Goal: Information Seeking & Learning: Compare options

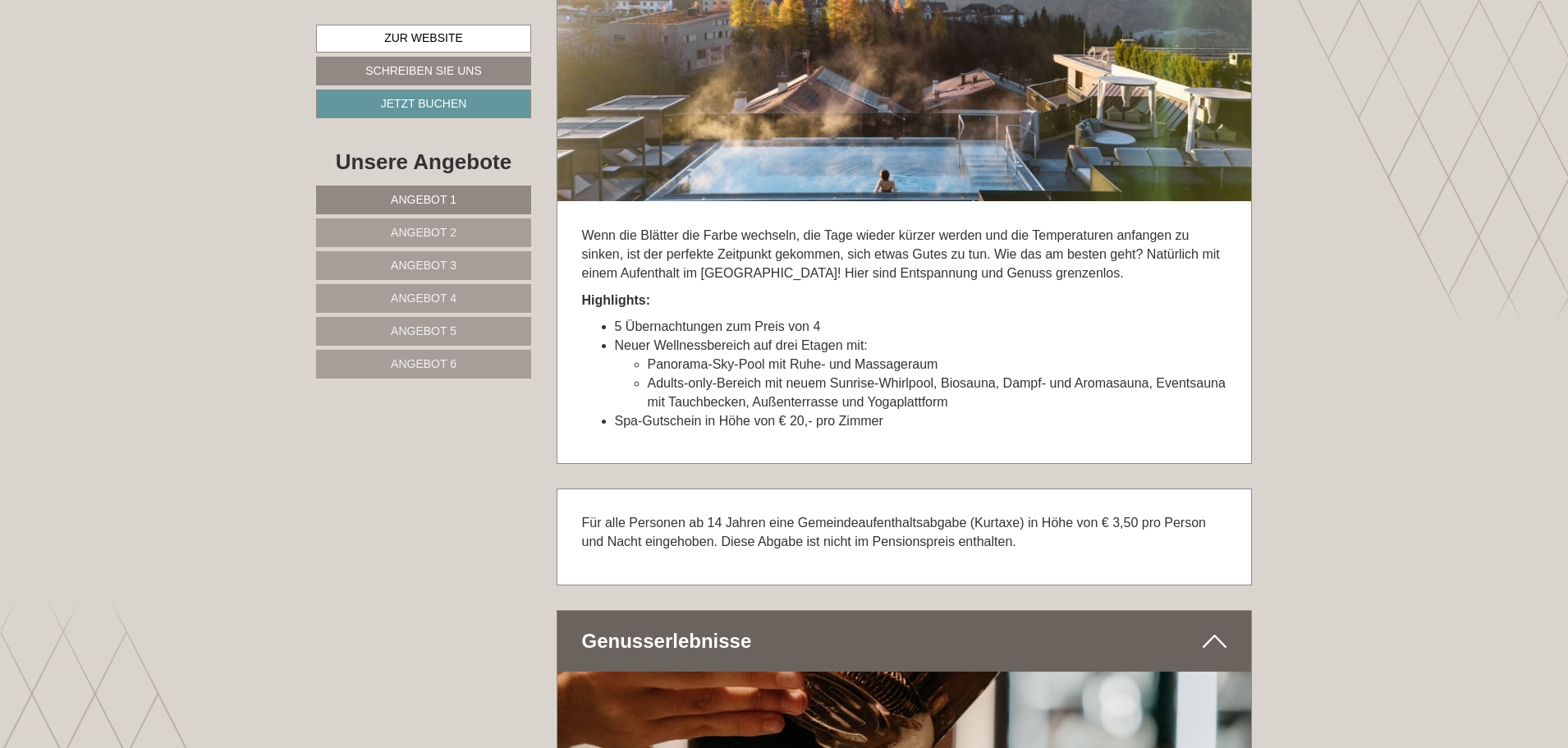
scroll to position [5091, 0]
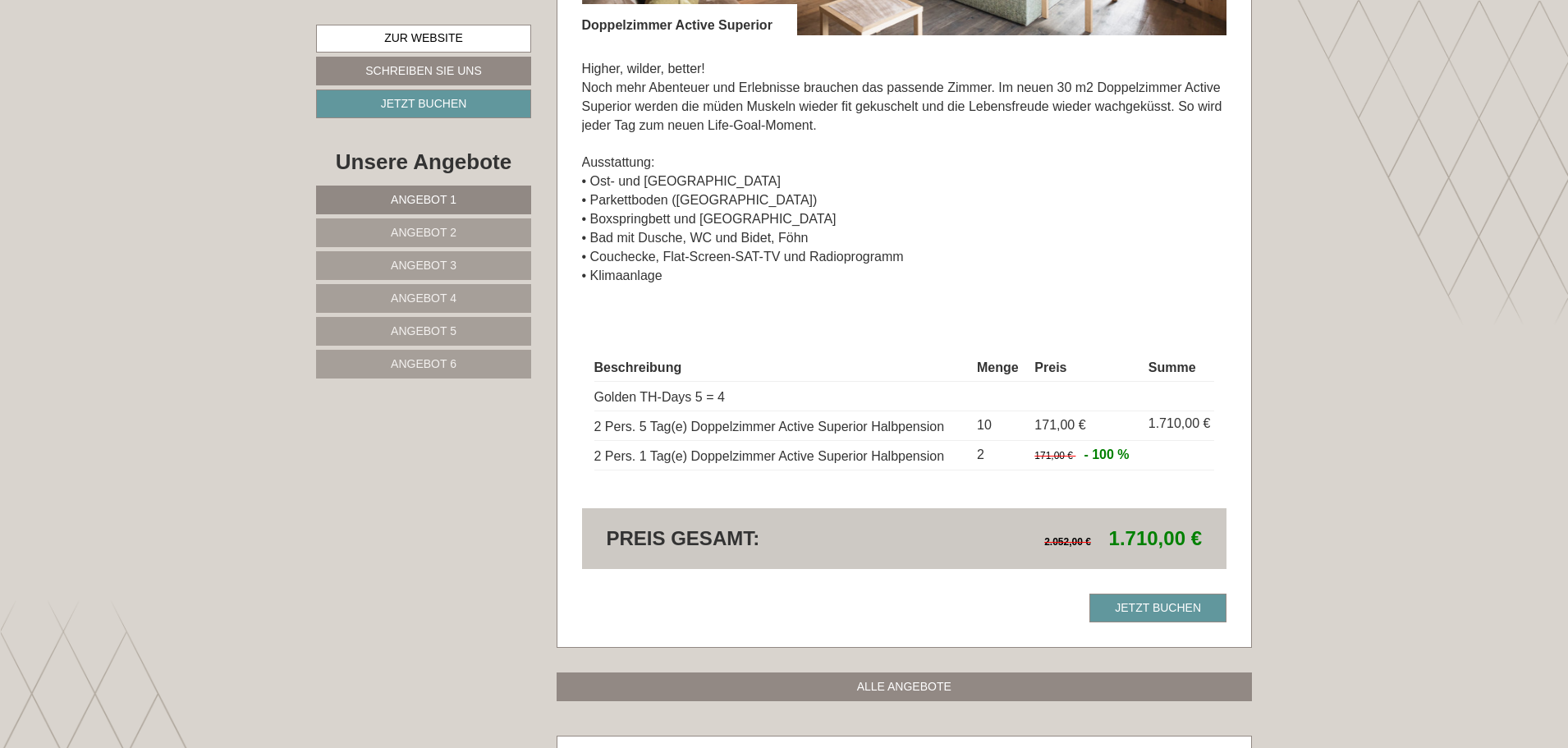
click at [460, 230] on link "Angebot 2" at bounding box center [423, 233] width 215 height 29
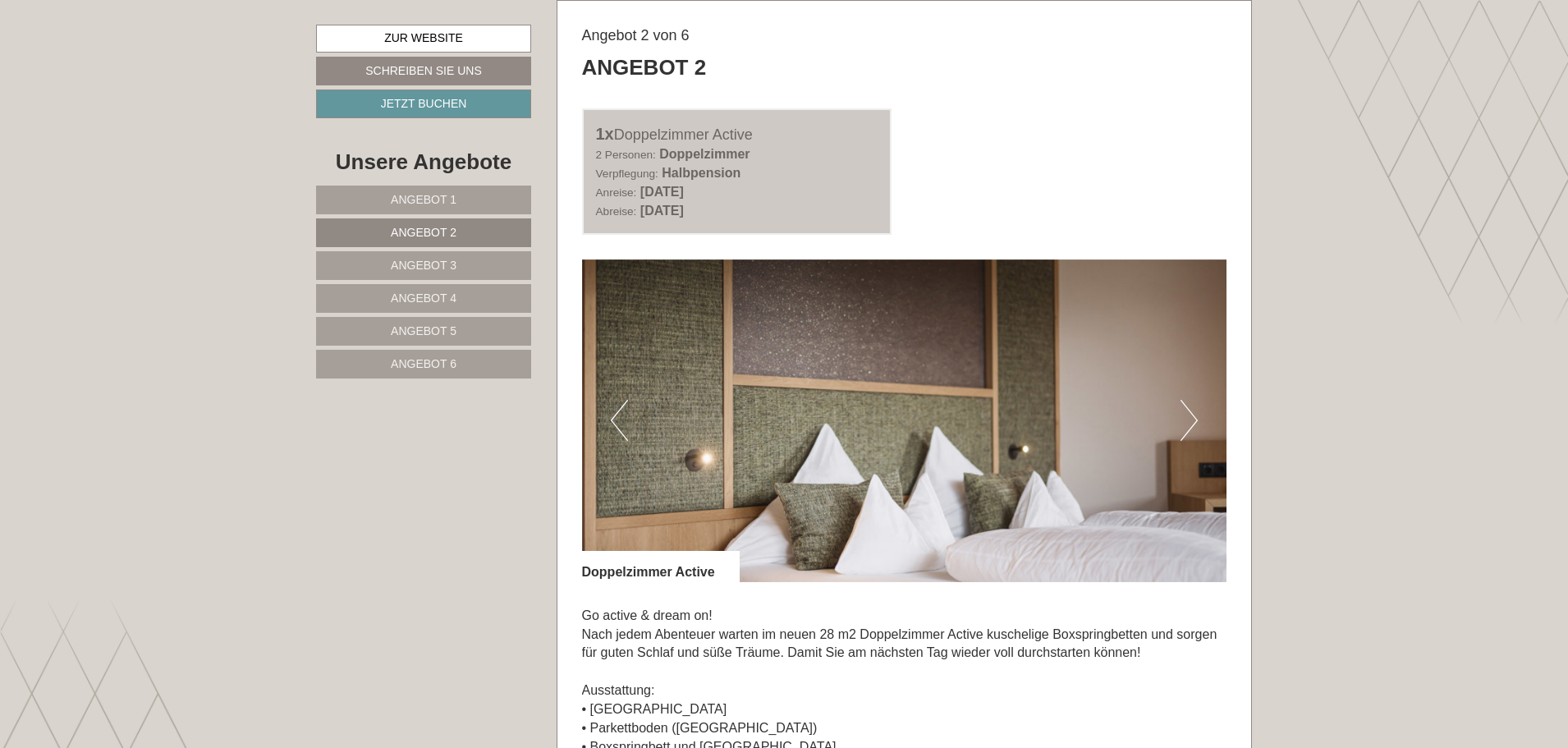
click at [439, 267] on span "Angebot 3" at bounding box center [423, 265] width 66 height 13
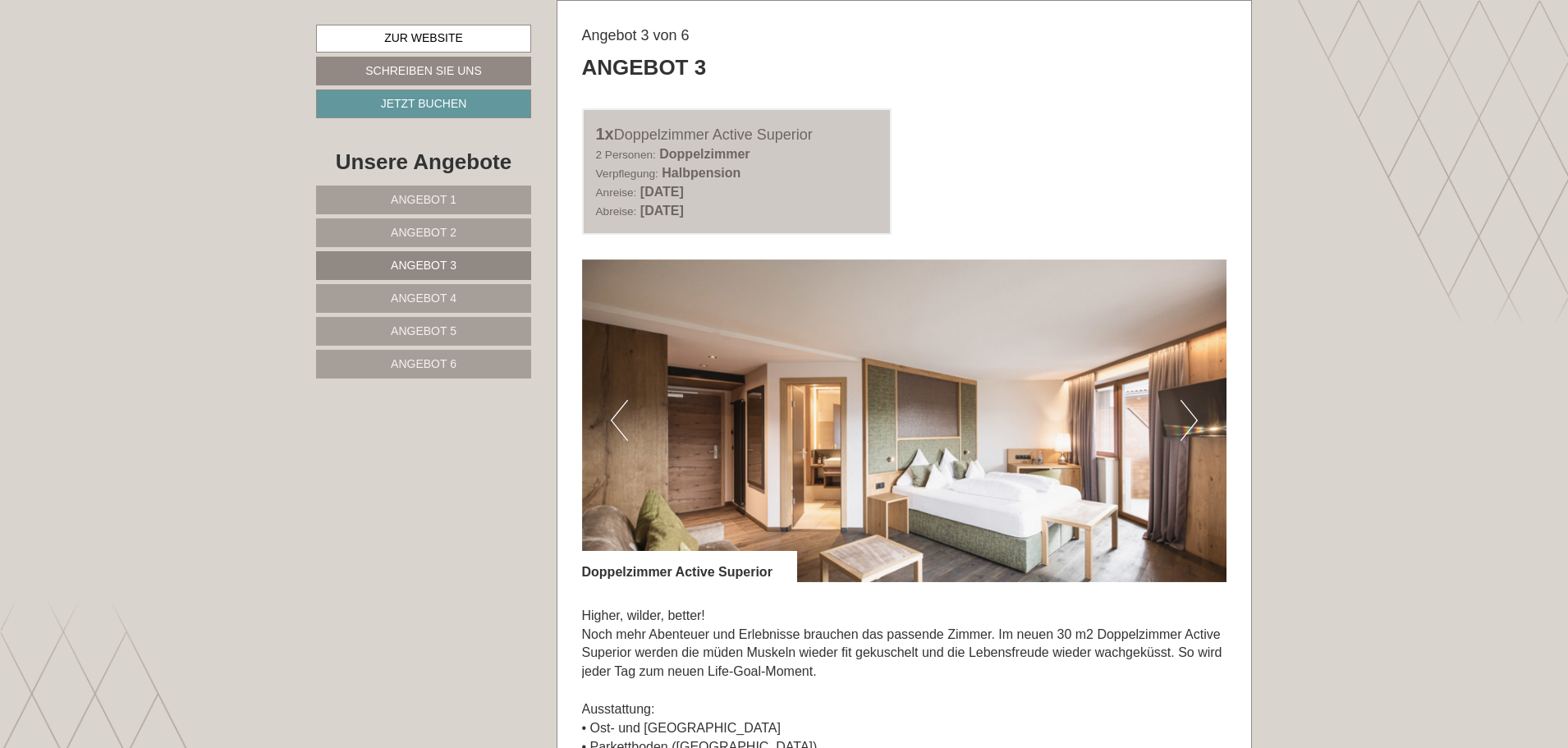
click at [452, 291] on span "Angebot 4" at bounding box center [423, 298] width 66 height 13
click at [450, 333] on span "Angebot 5" at bounding box center [423, 331] width 66 height 13
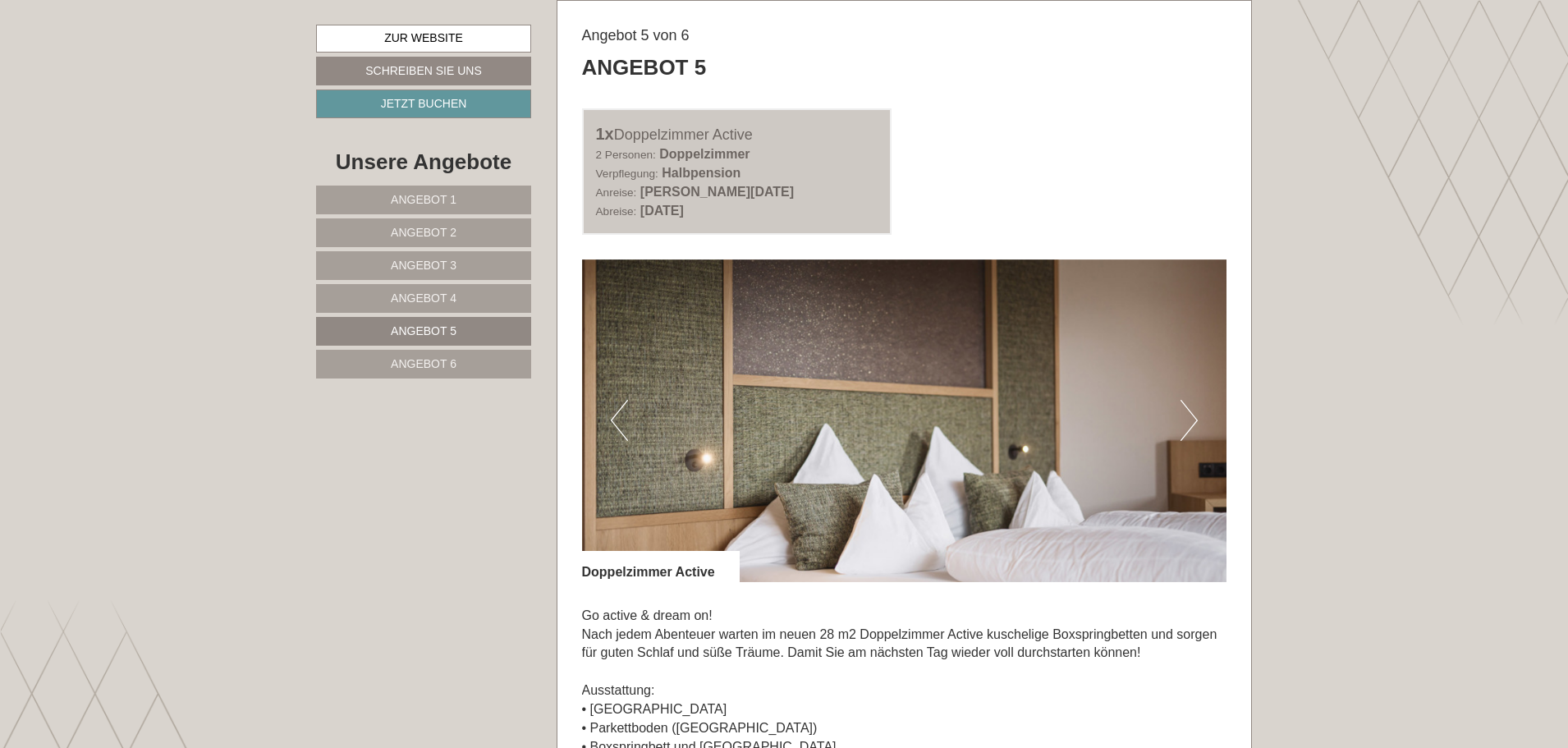
click at [450, 363] on span "Angebot 6" at bounding box center [423, 364] width 66 height 13
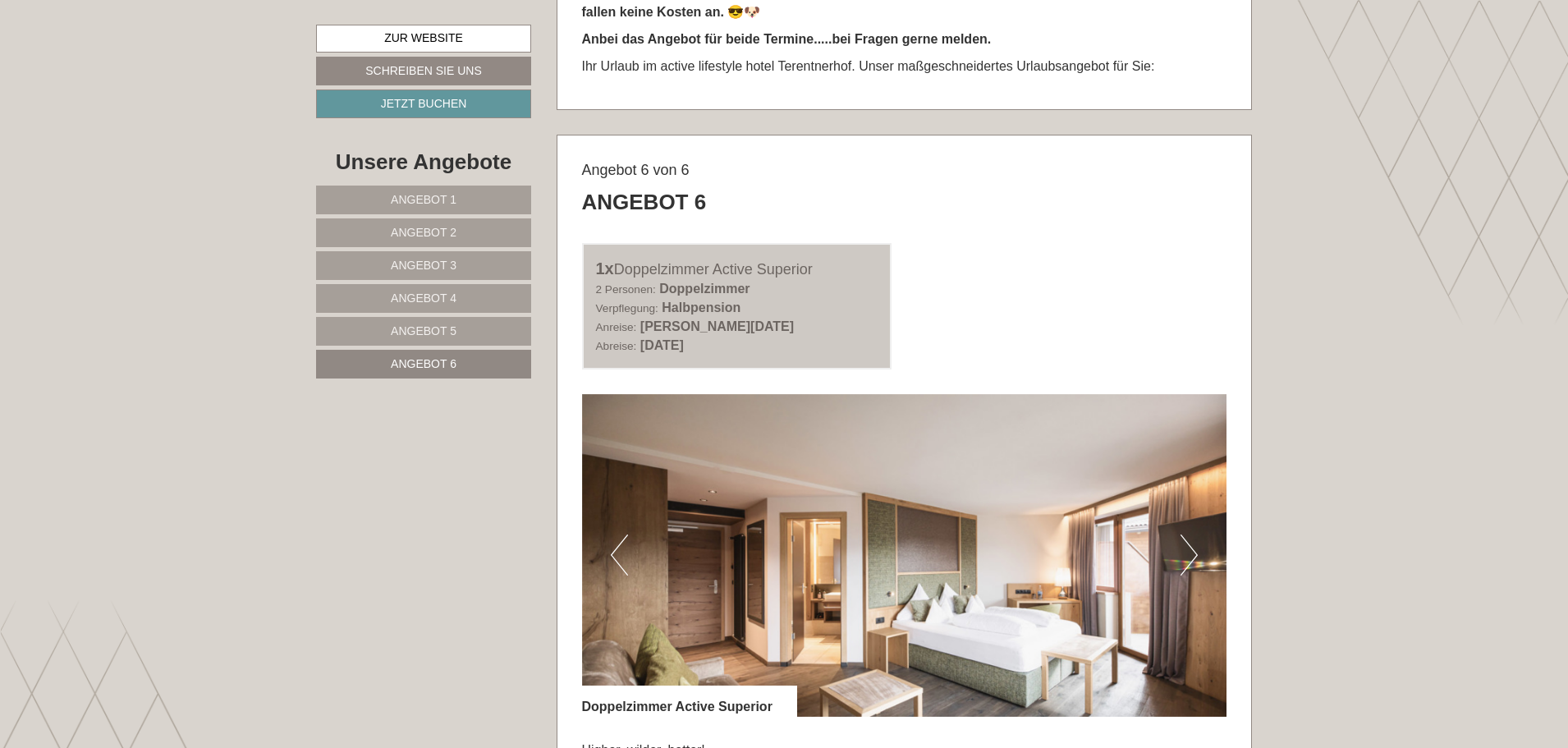
scroll to position [975, 0]
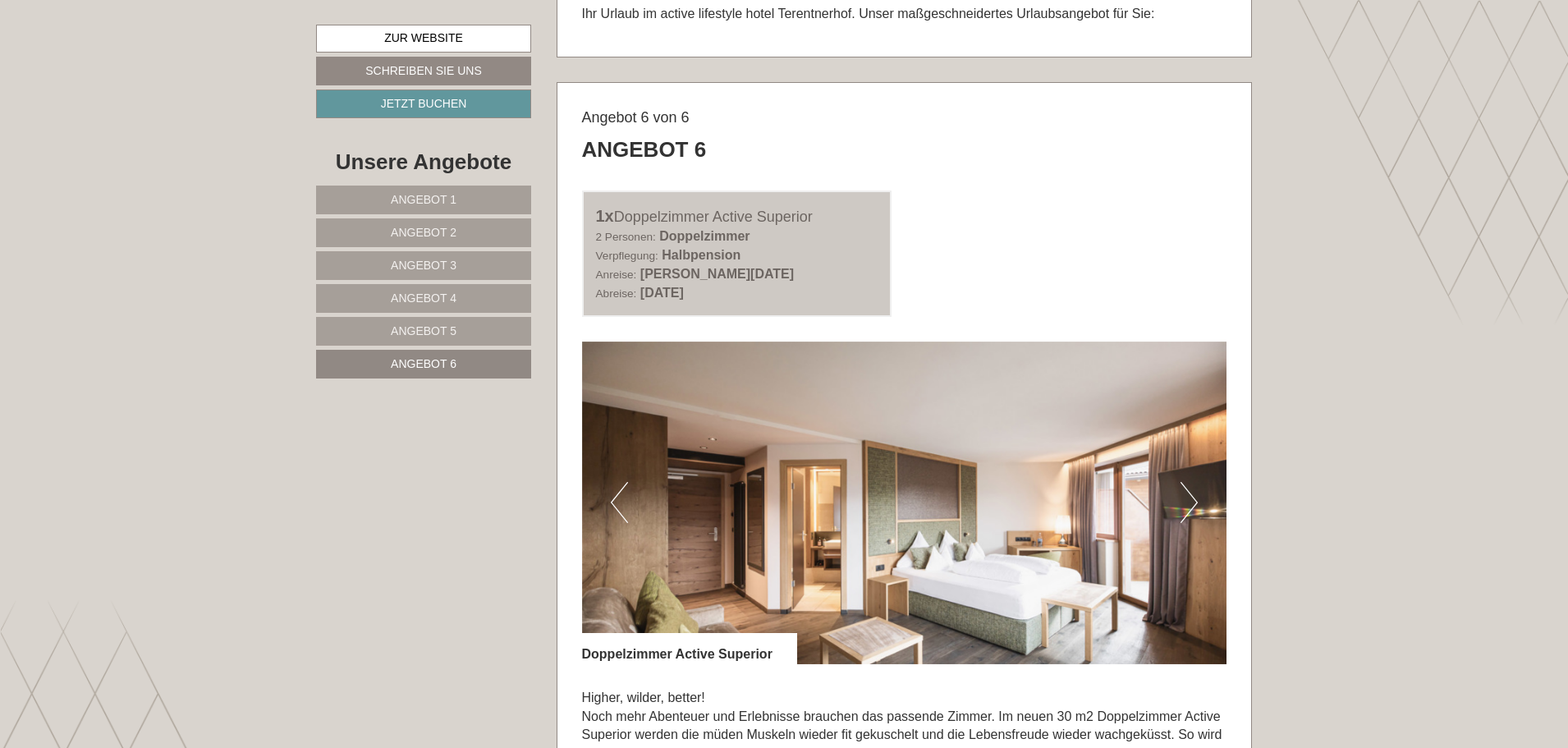
click at [463, 202] on link "Angebot 1" at bounding box center [423, 200] width 215 height 29
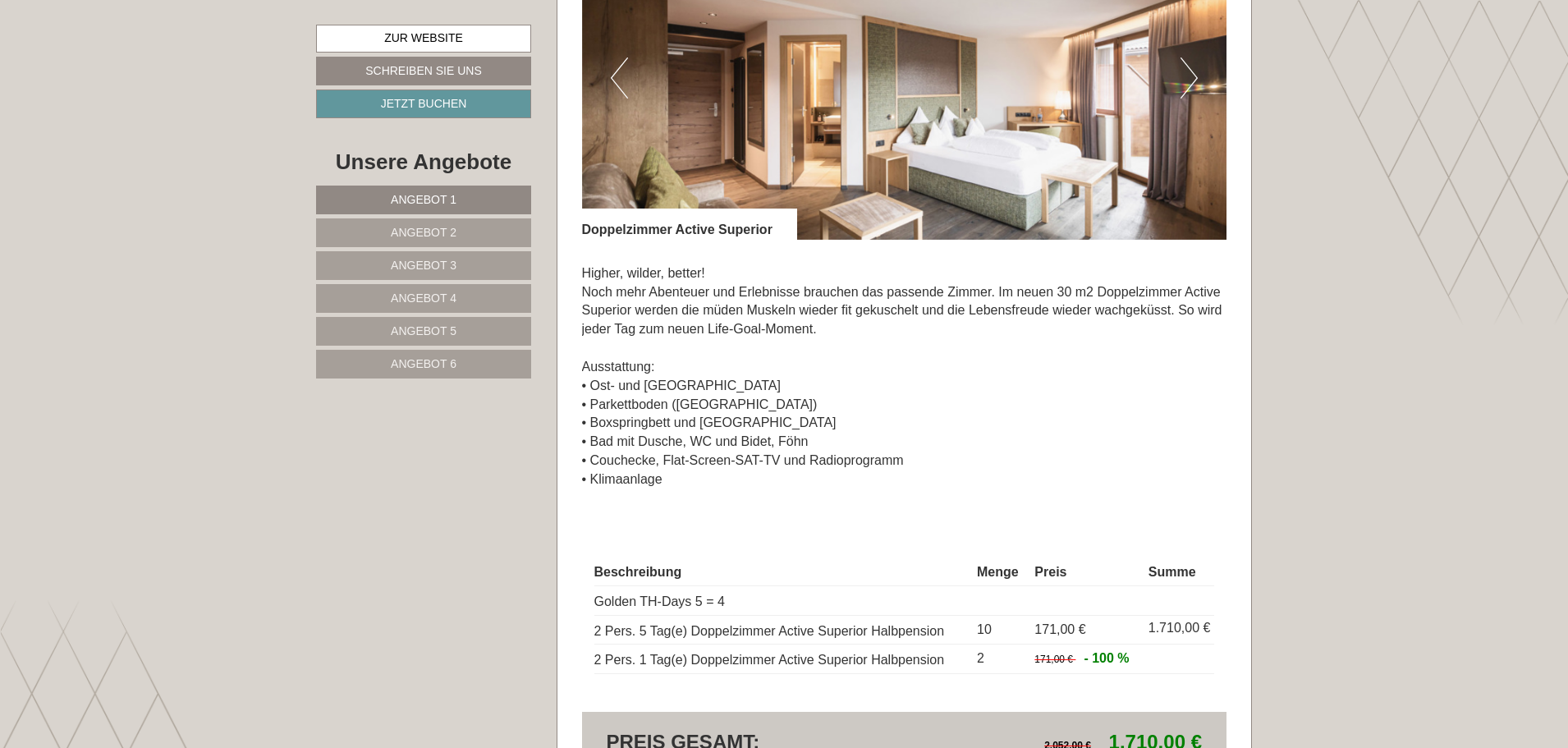
scroll to position [1304, 0]
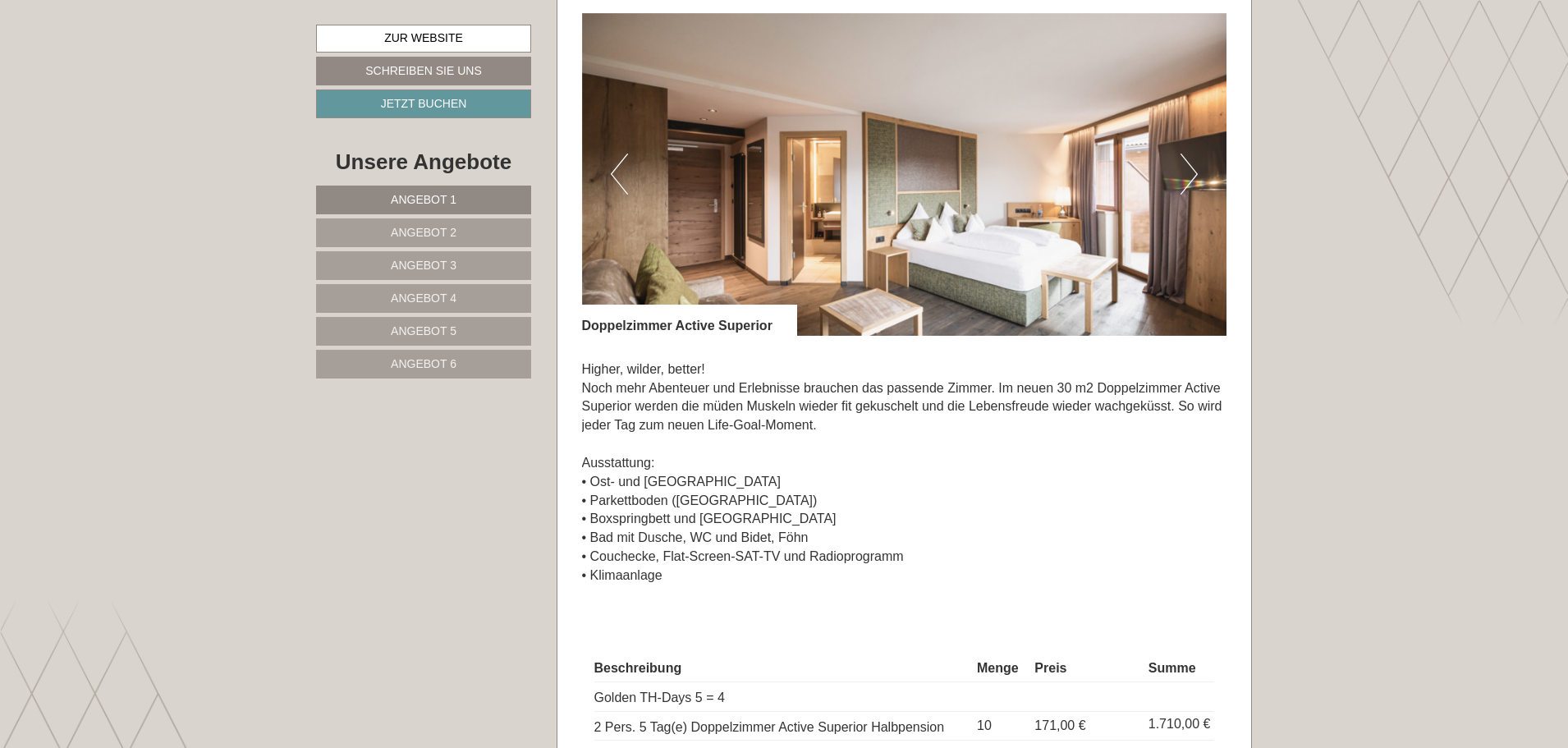
click at [438, 230] on span "Angebot 2" at bounding box center [423, 232] width 66 height 13
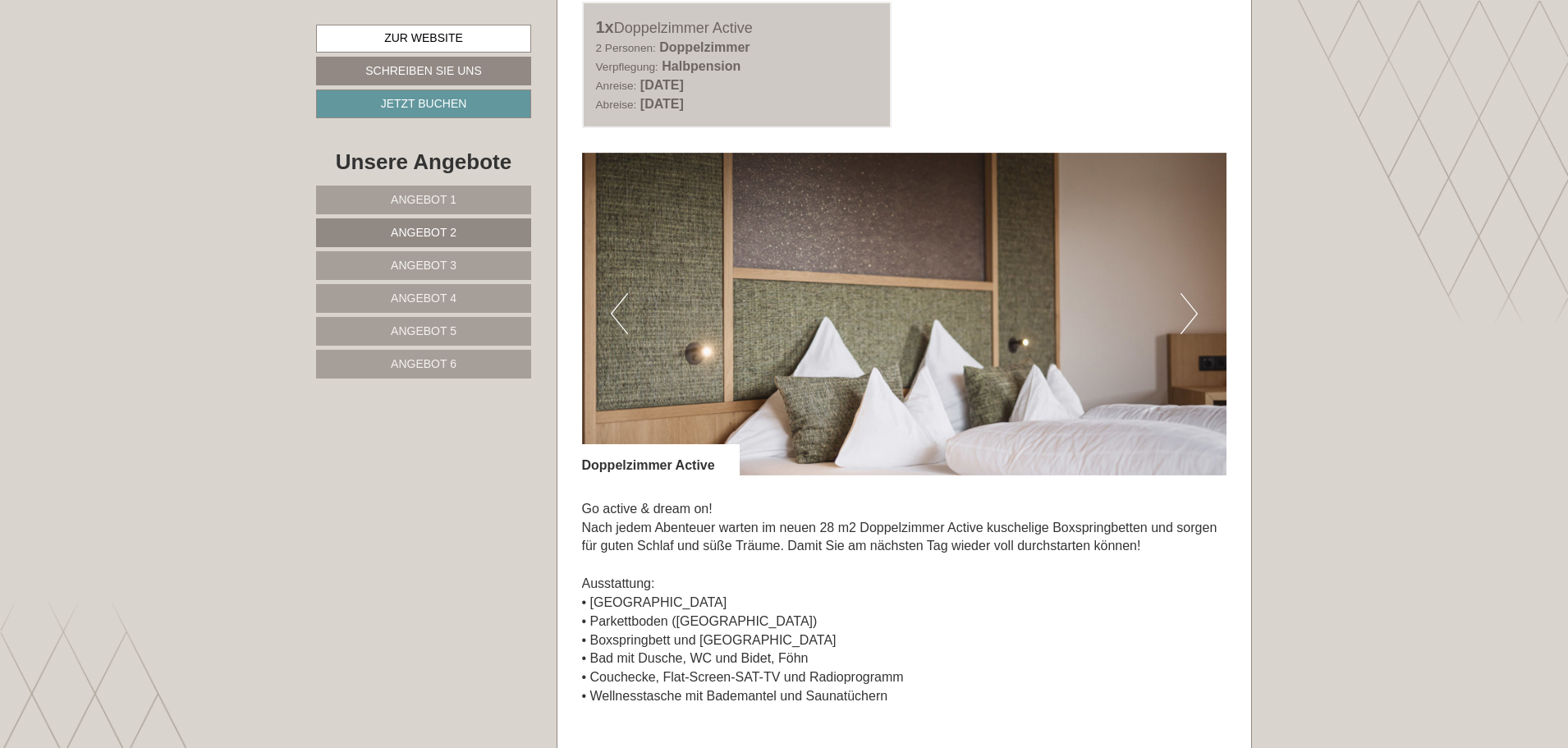
scroll to position [1139, 0]
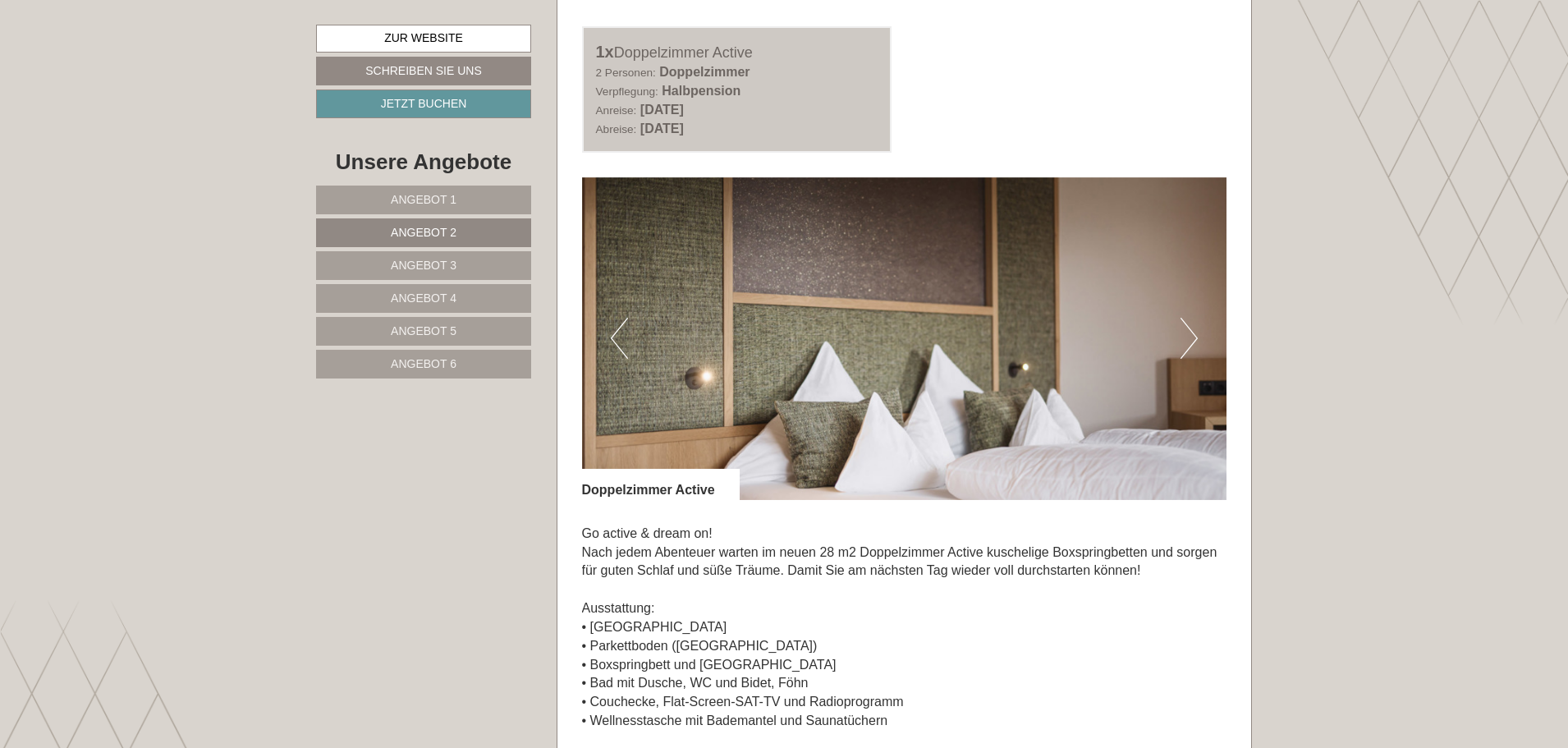
click at [1196, 348] on button "Next" at bounding box center [1188, 338] width 17 height 41
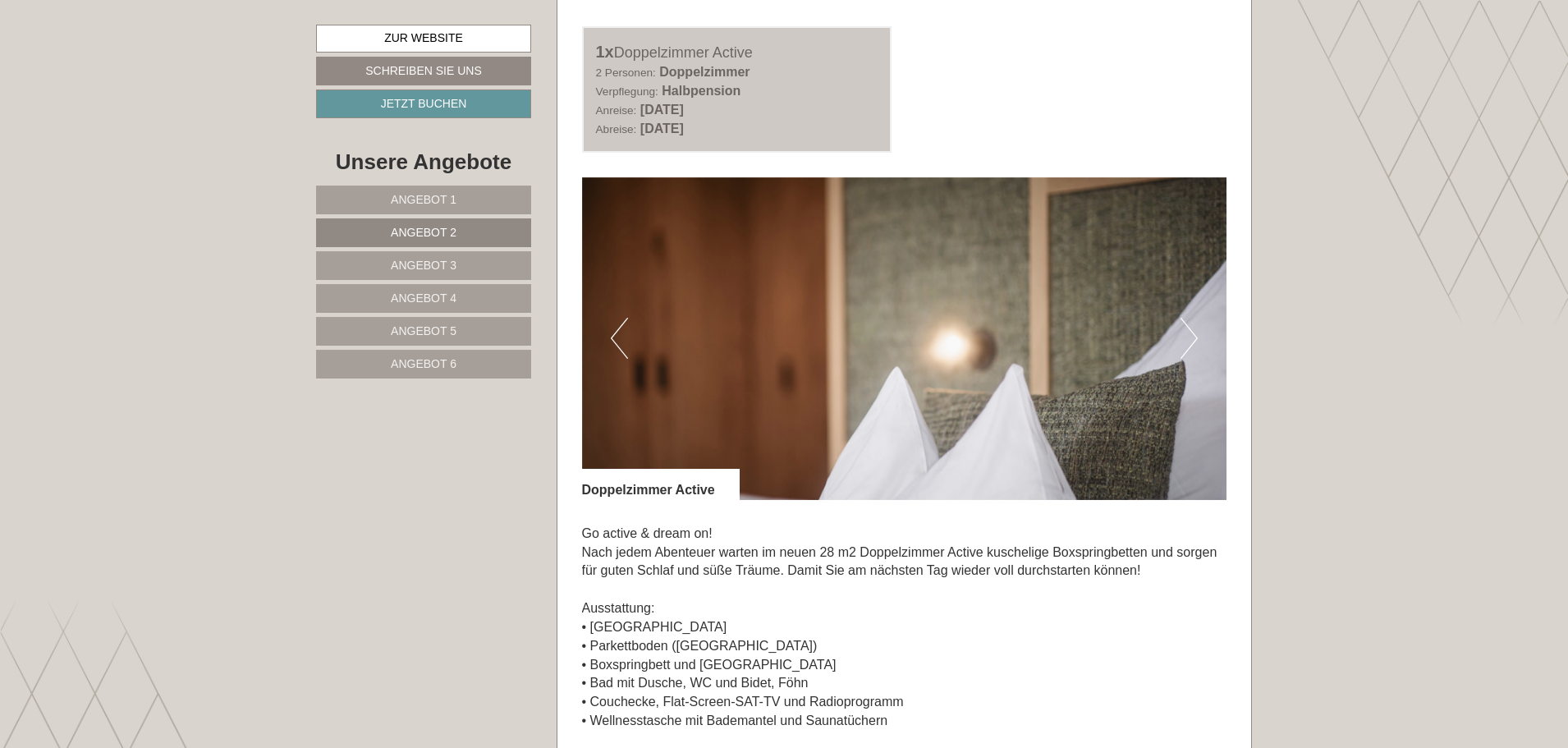
click at [1196, 348] on button "Next" at bounding box center [1188, 338] width 17 height 41
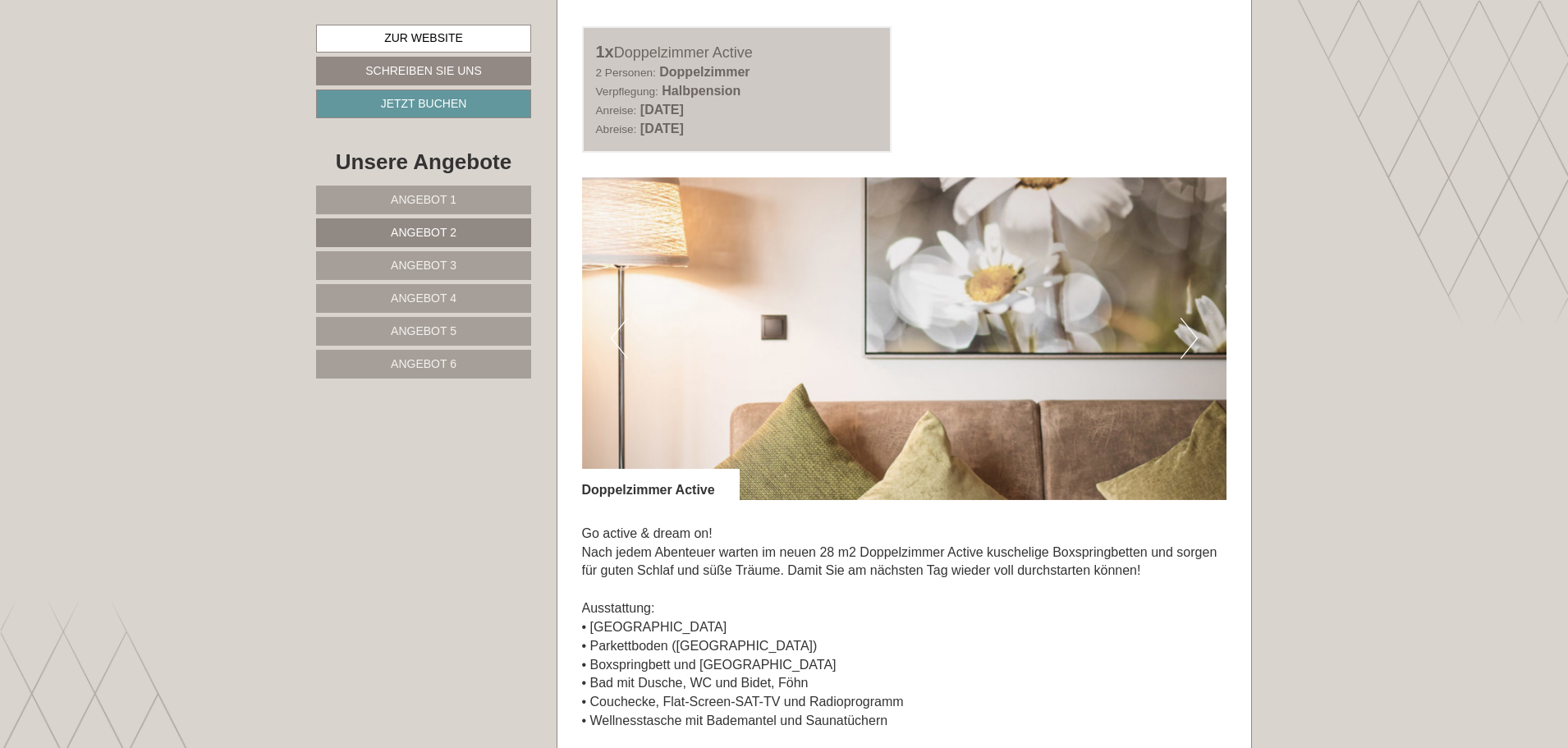
click at [1196, 348] on button "Next" at bounding box center [1188, 338] width 17 height 41
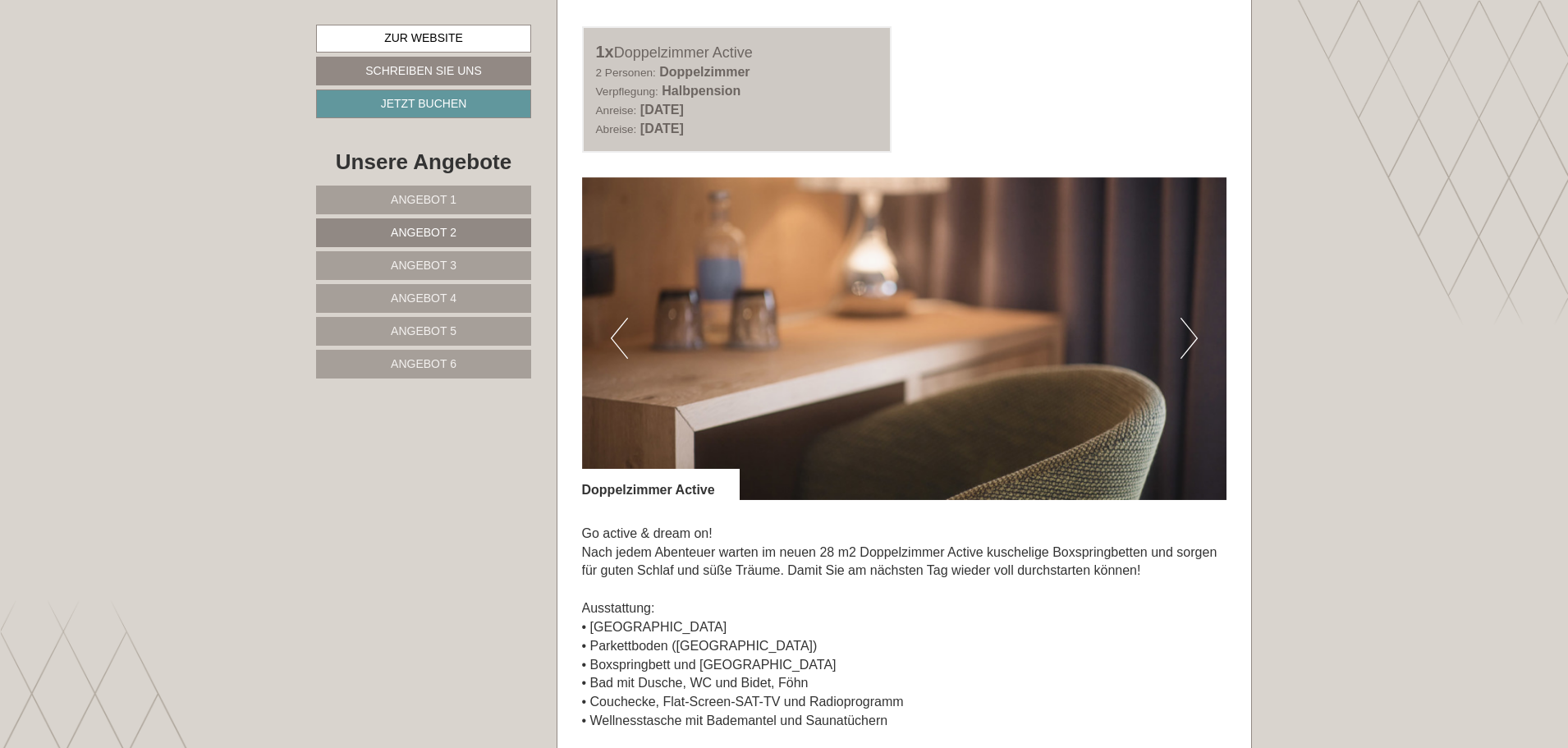
click at [1196, 348] on button "Next" at bounding box center [1188, 338] width 17 height 41
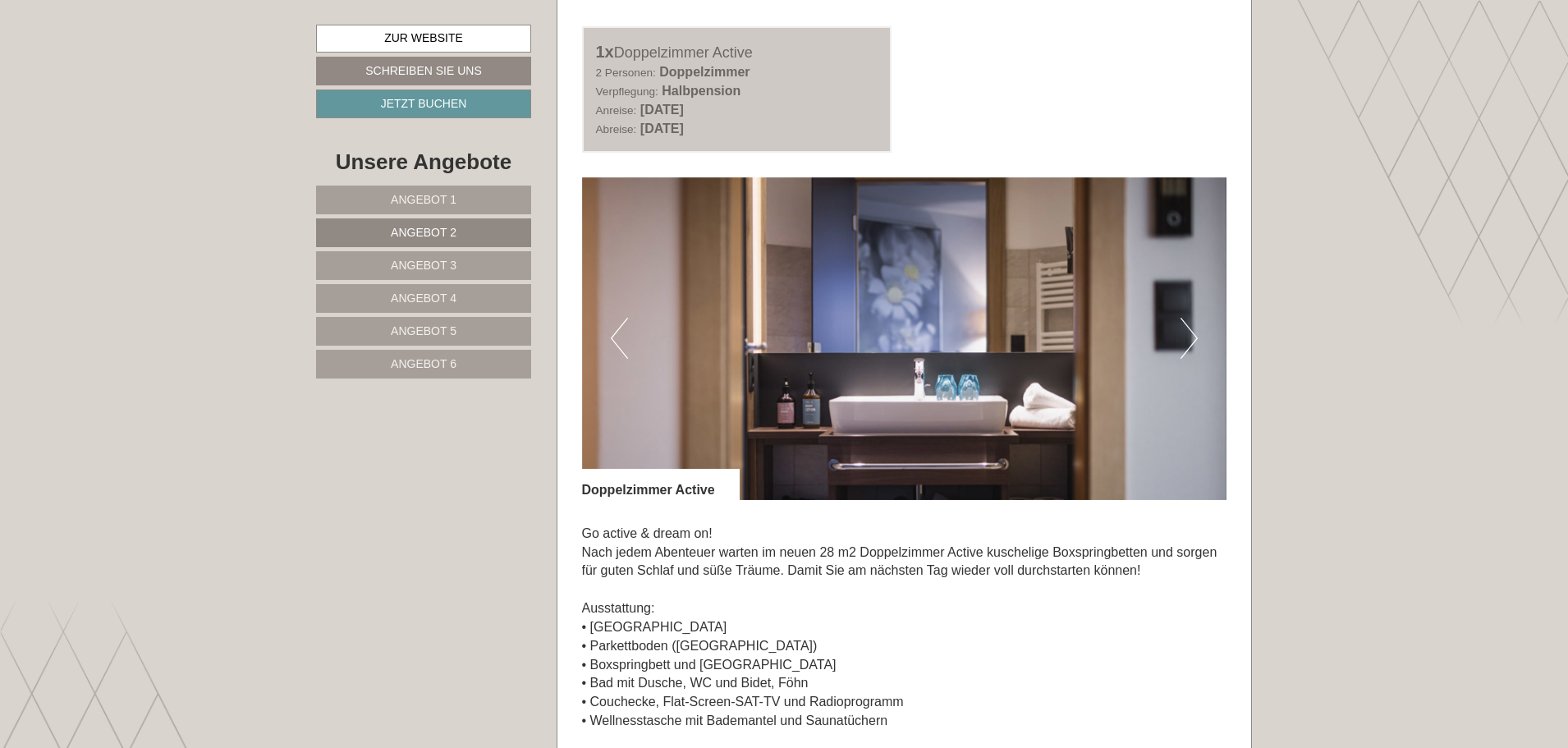
click at [1196, 348] on button "Next" at bounding box center [1188, 338] width 17 height 41
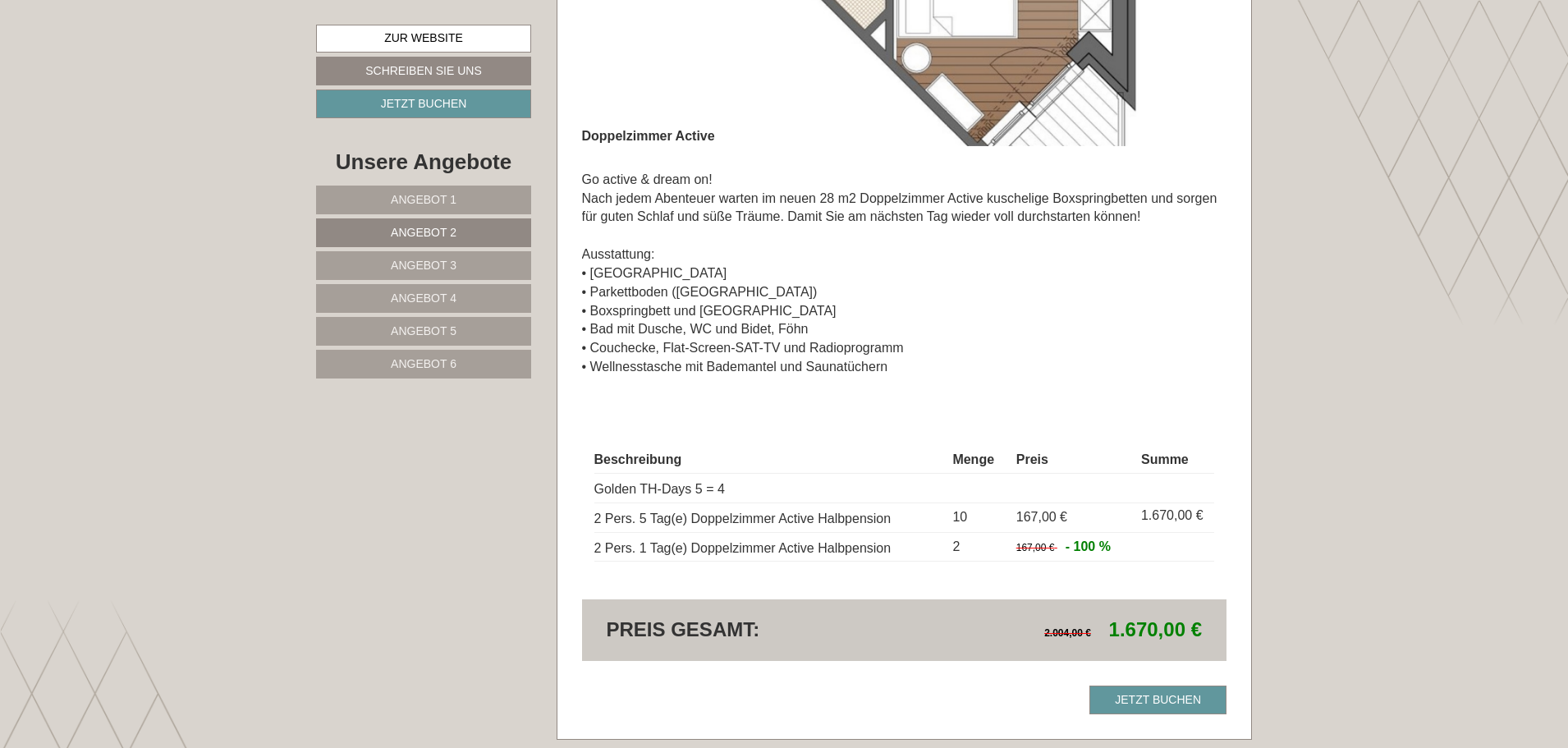
scroll to position [1550, 0]
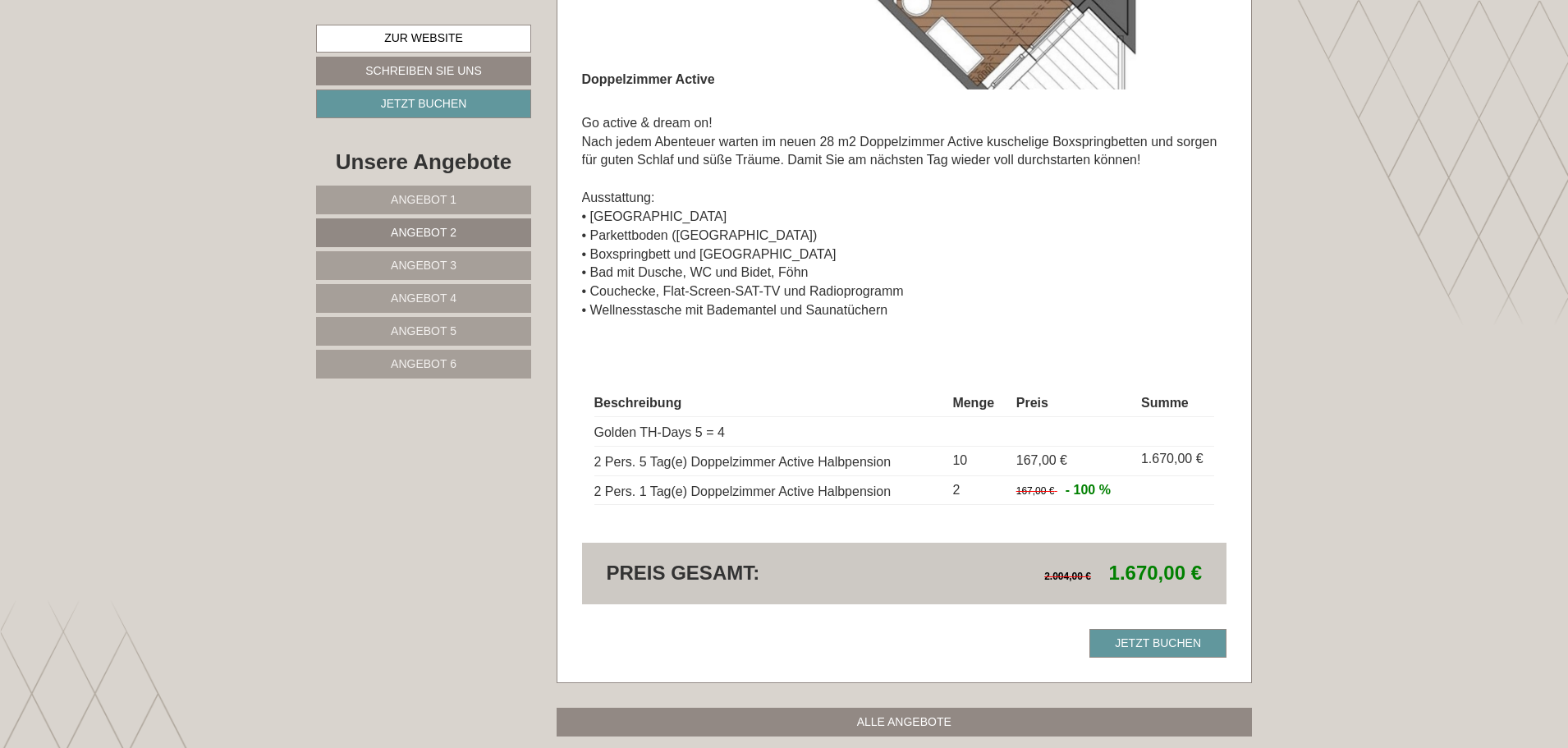
click at [486, 208] on link "Angebot 1" at bounding box center [423, 200] width 215 height 29
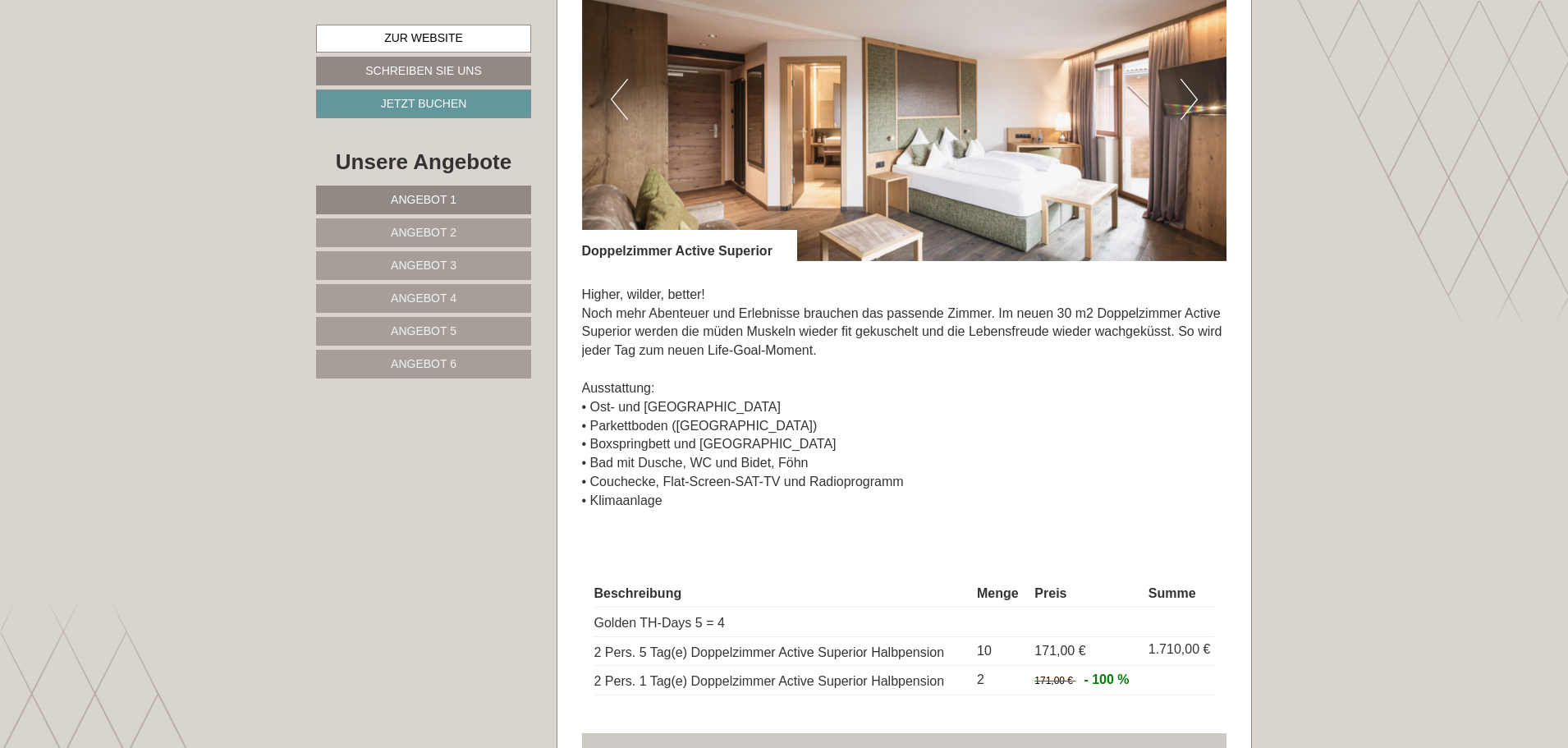
scroll to position [1468, 0]
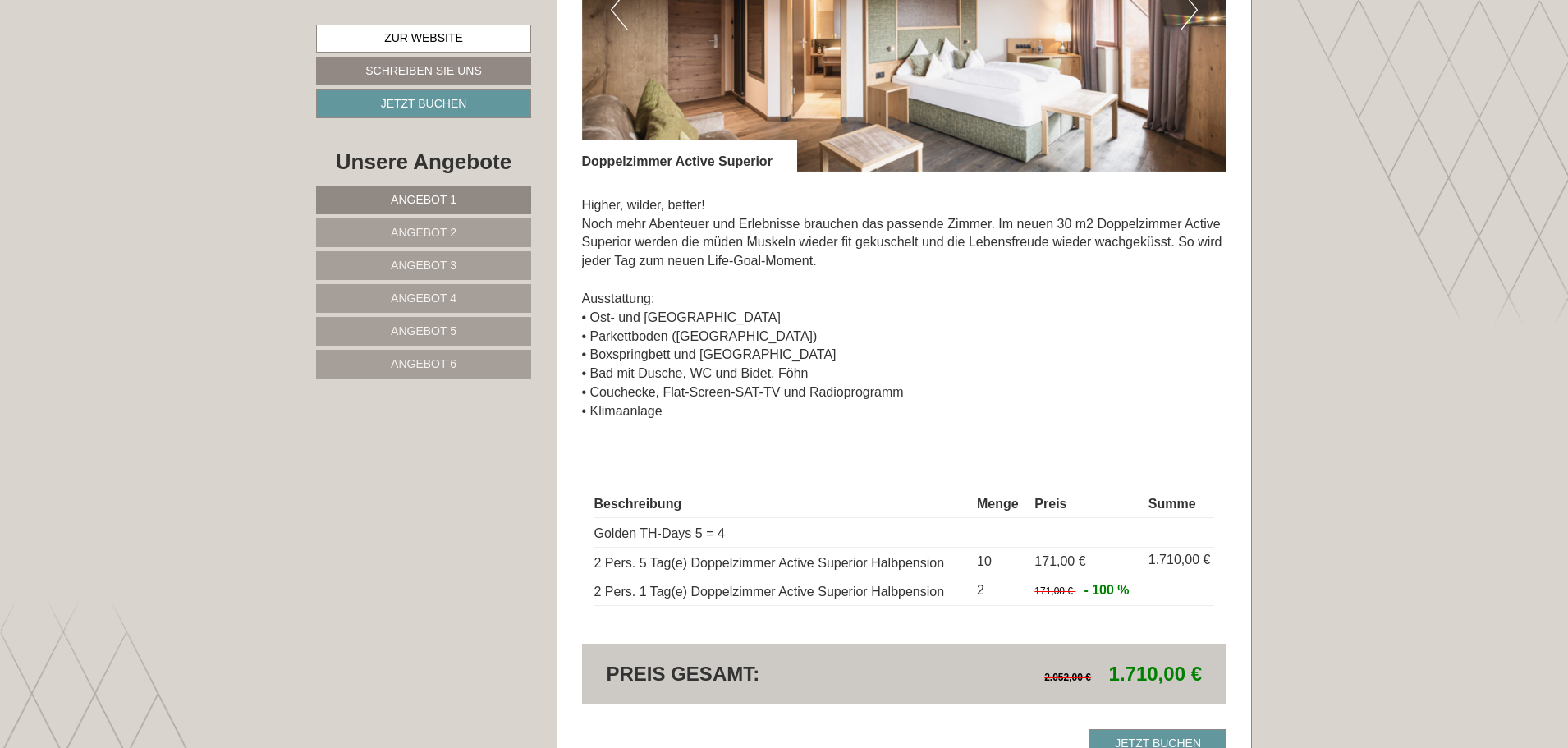
click at [463, 257] on link "Angebot 3" at bounding box center [423, 265] width 215 height 29
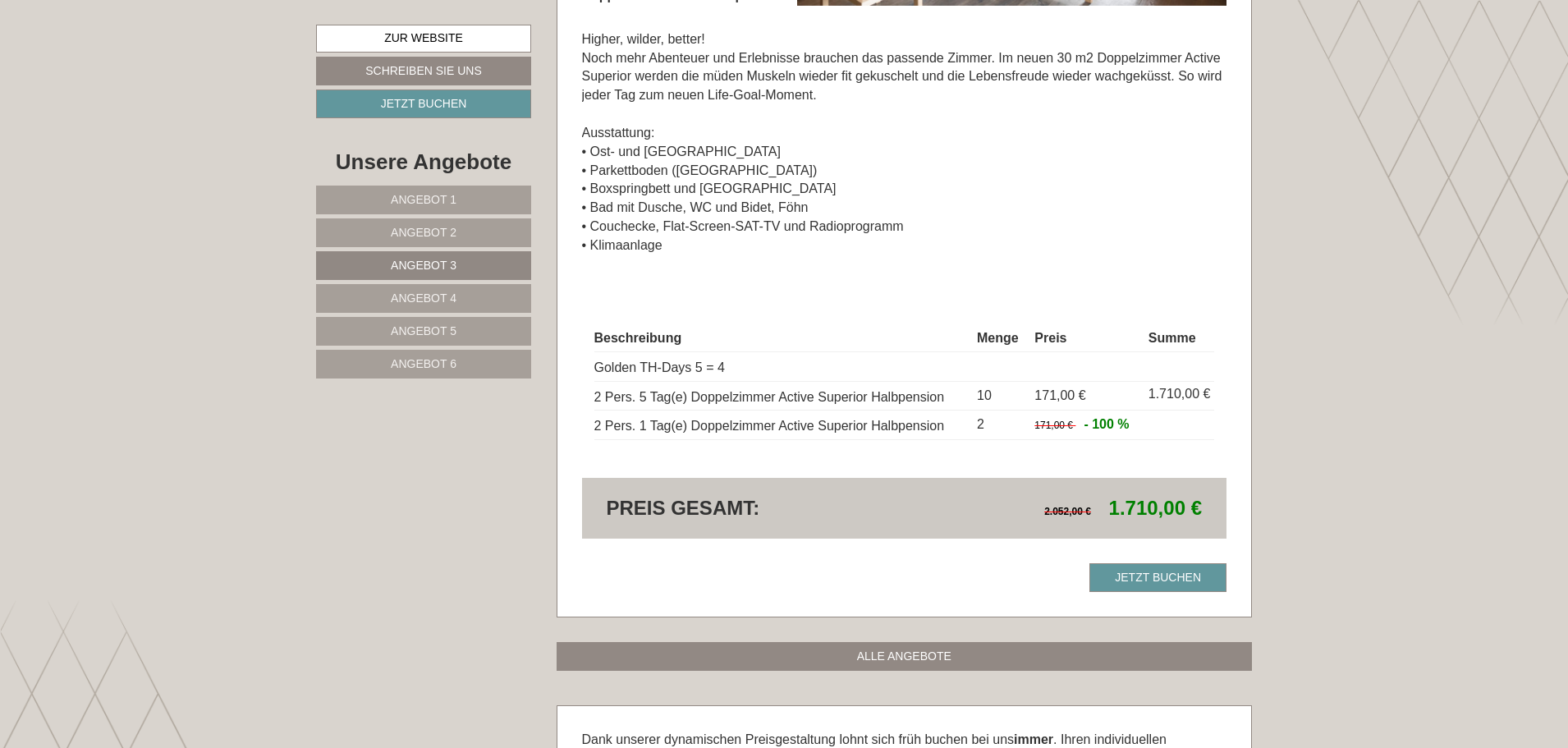
scroll to position [1632, 0]
click at [461, 220] on link "Angebot 2" at bounding box center [423, 233] width 215 height 29
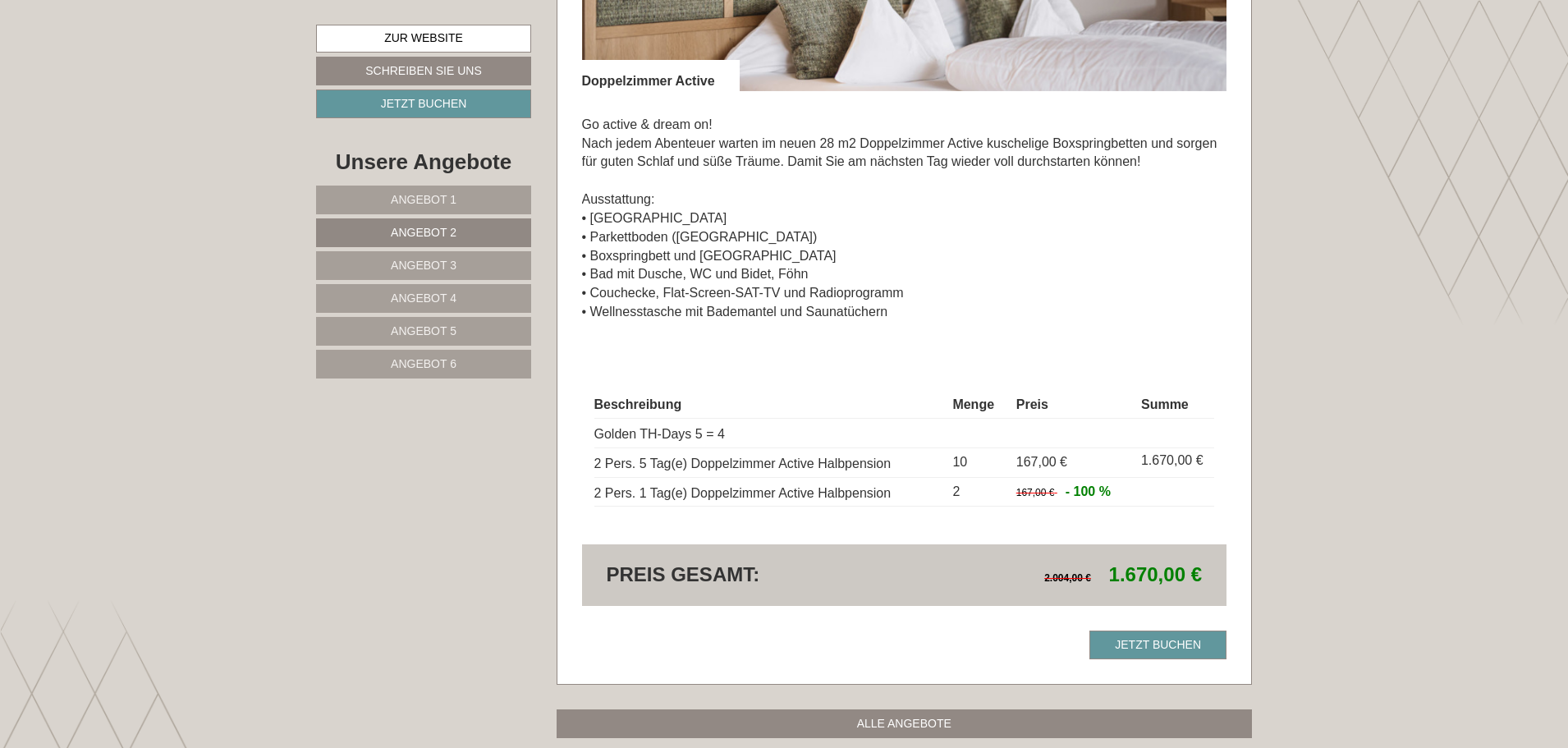
scroll to position [1550, 0]
click at [451, 295] on span "Angebot 4" at bounding box center [423, 298] width 66 height 13
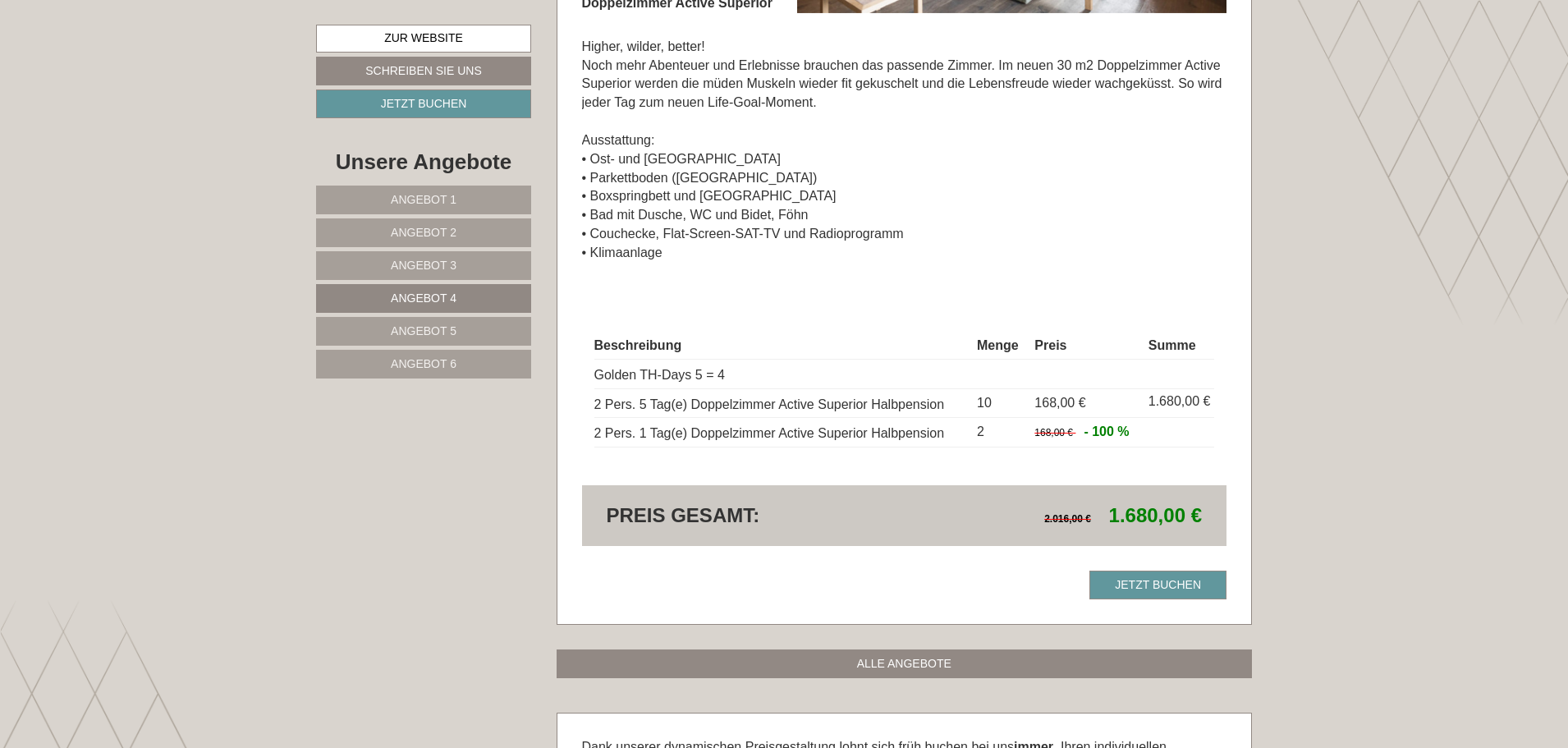
scroll to position [1632, 0]
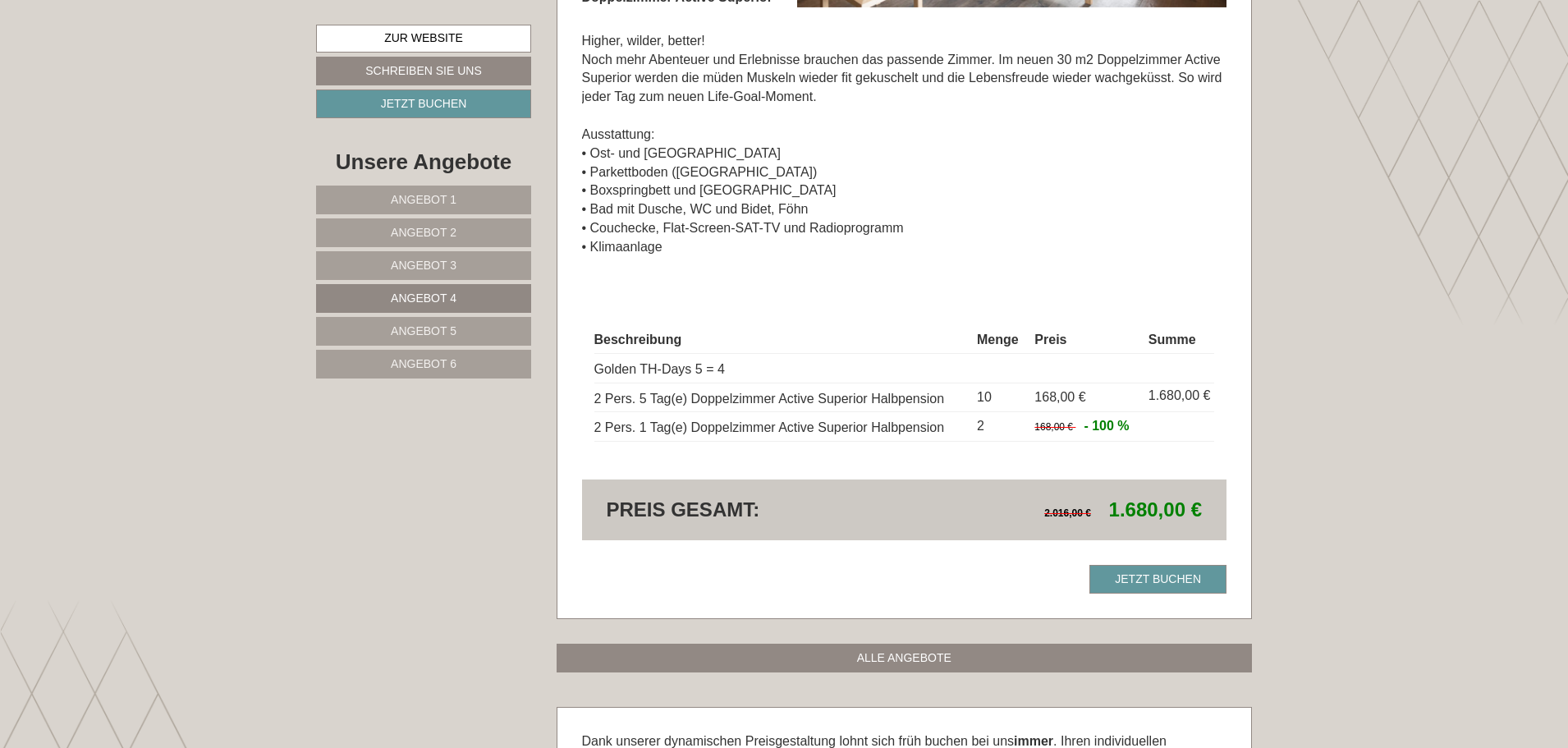
click at [414, 328] on span "Angebot 5" at bounding box center [423, 331] width 66 height 13
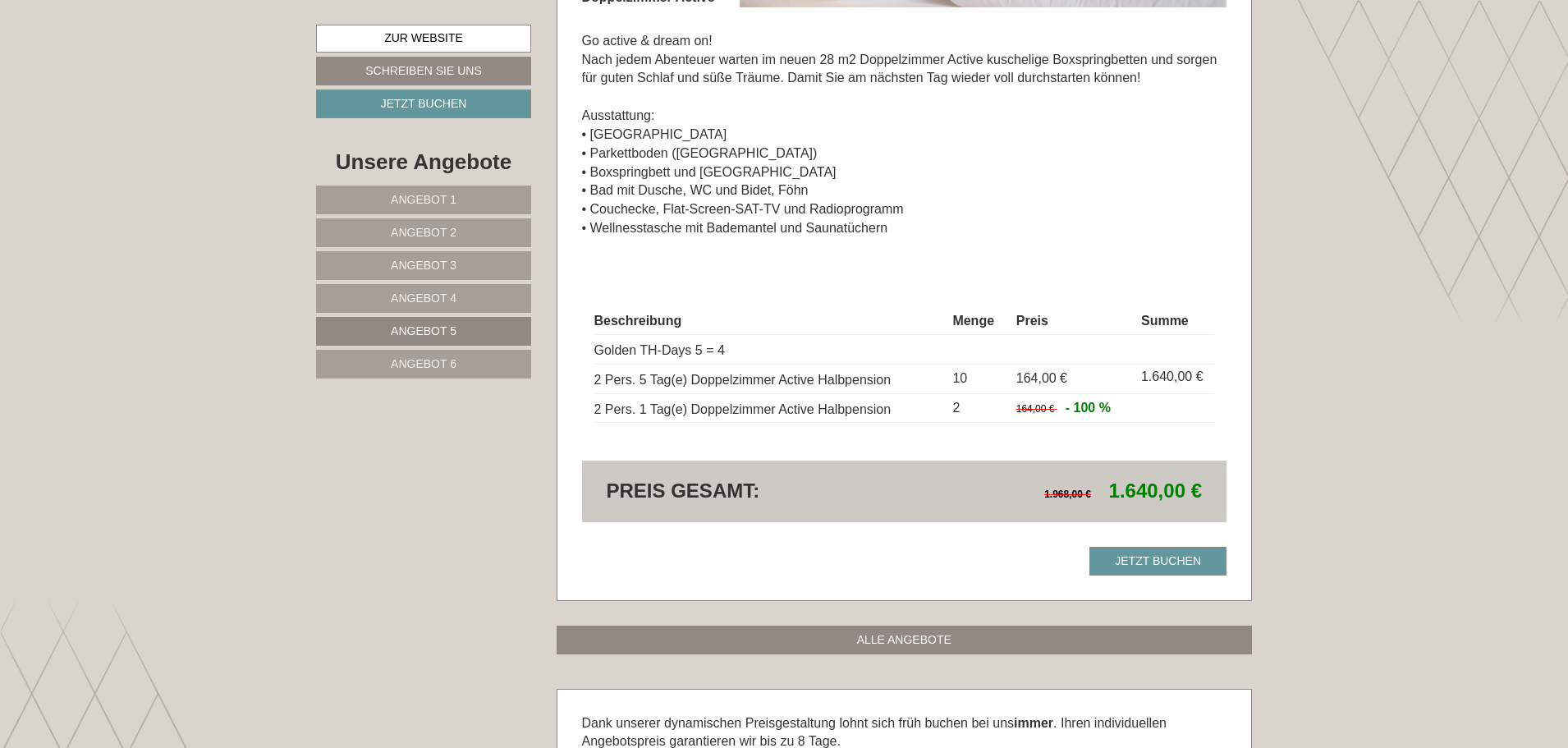
click at [452, 368] on span "Angebot 6" at bounding box center [423, 364] width 66 height 13
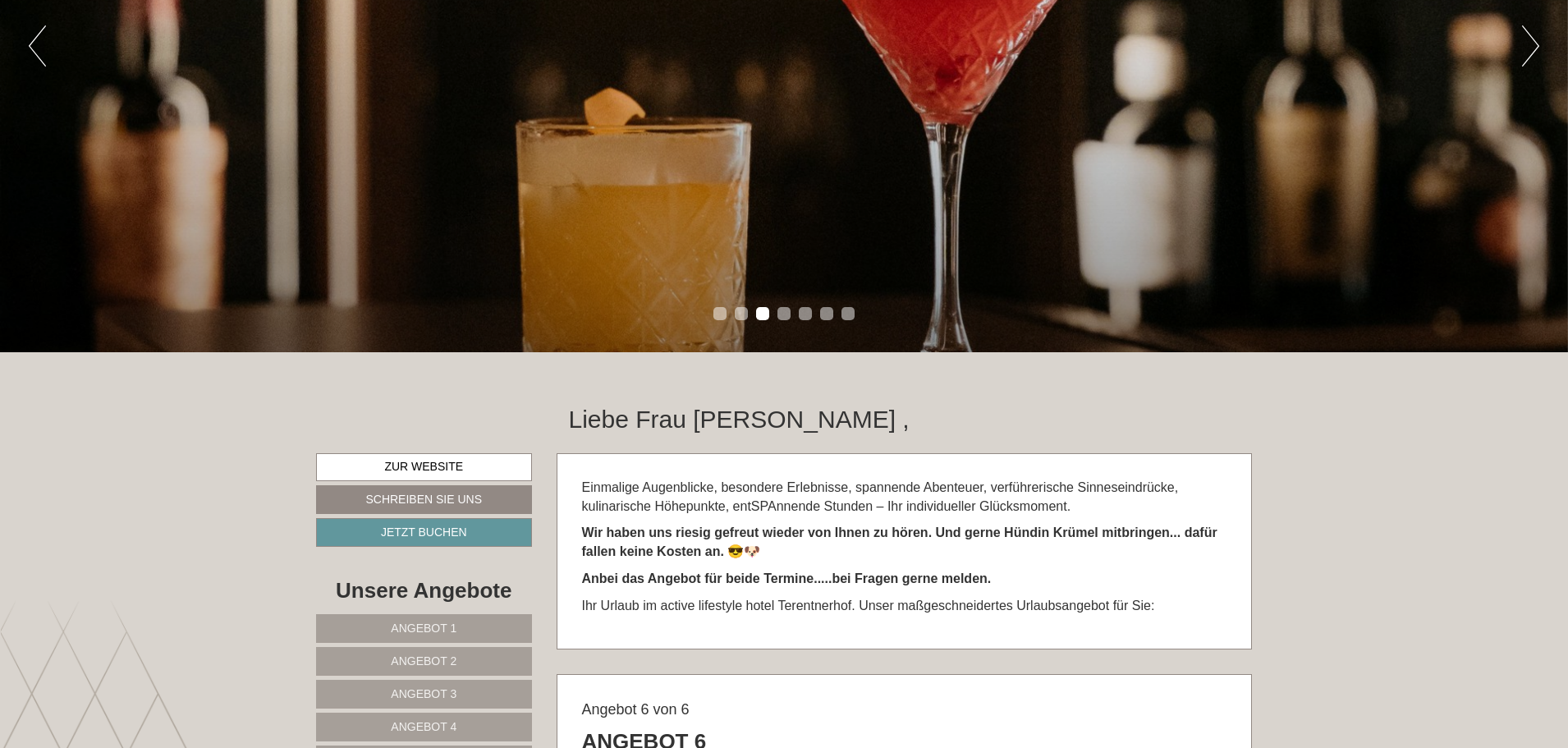
scroll to position [729, 0]
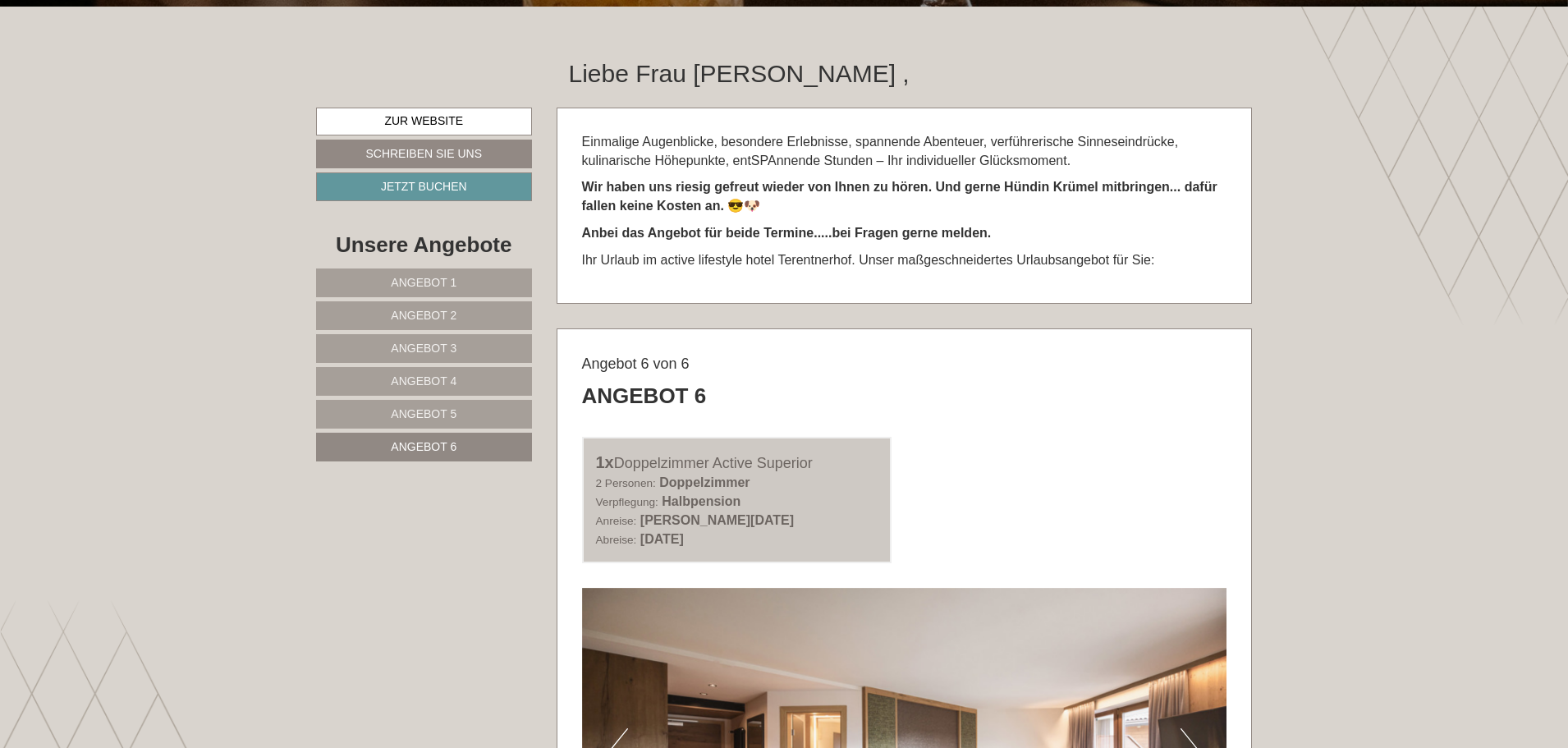
click at [461, 287] on link "Angebot 1" at bounding box center [424, 282] width 216 height 29
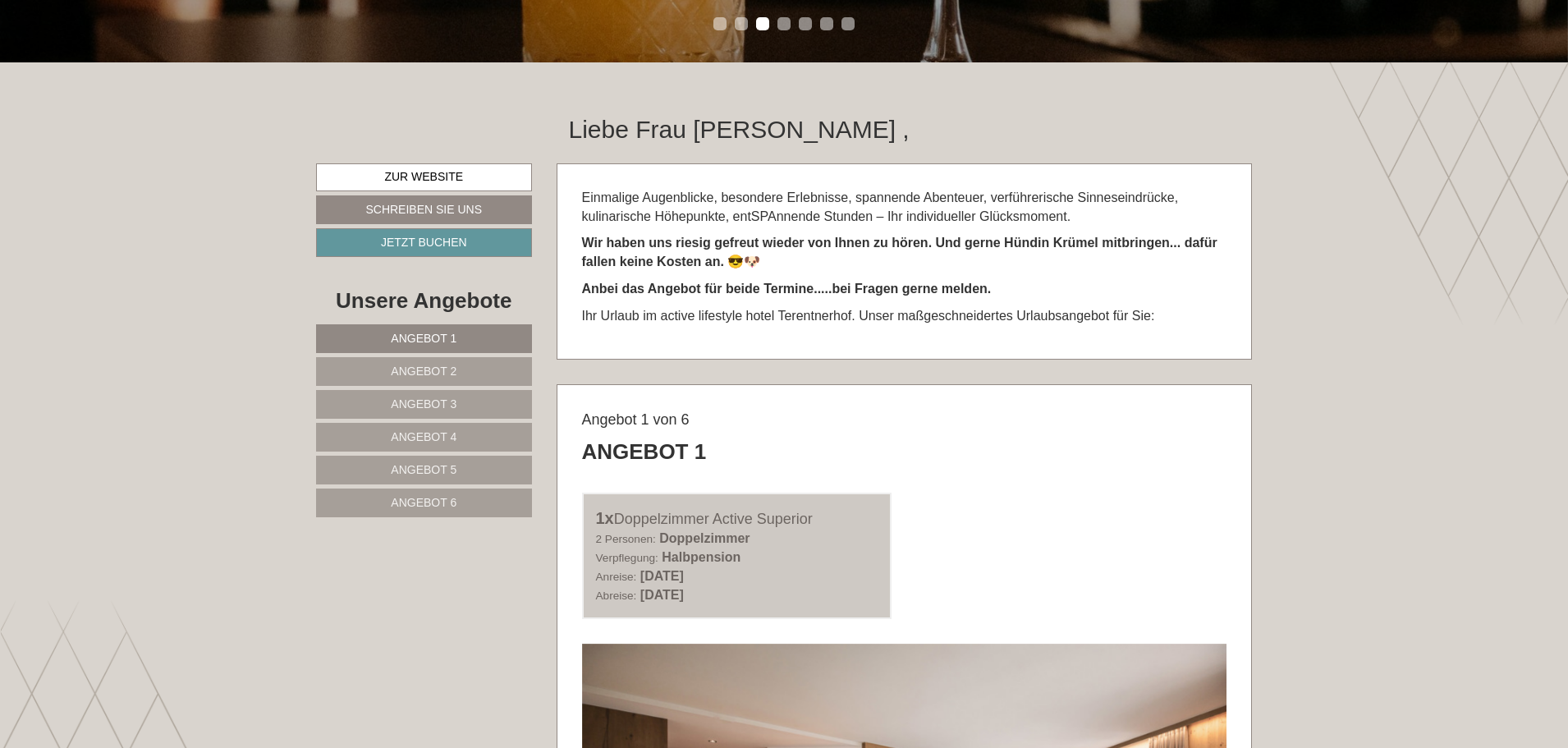
scroll to position [812, 0]
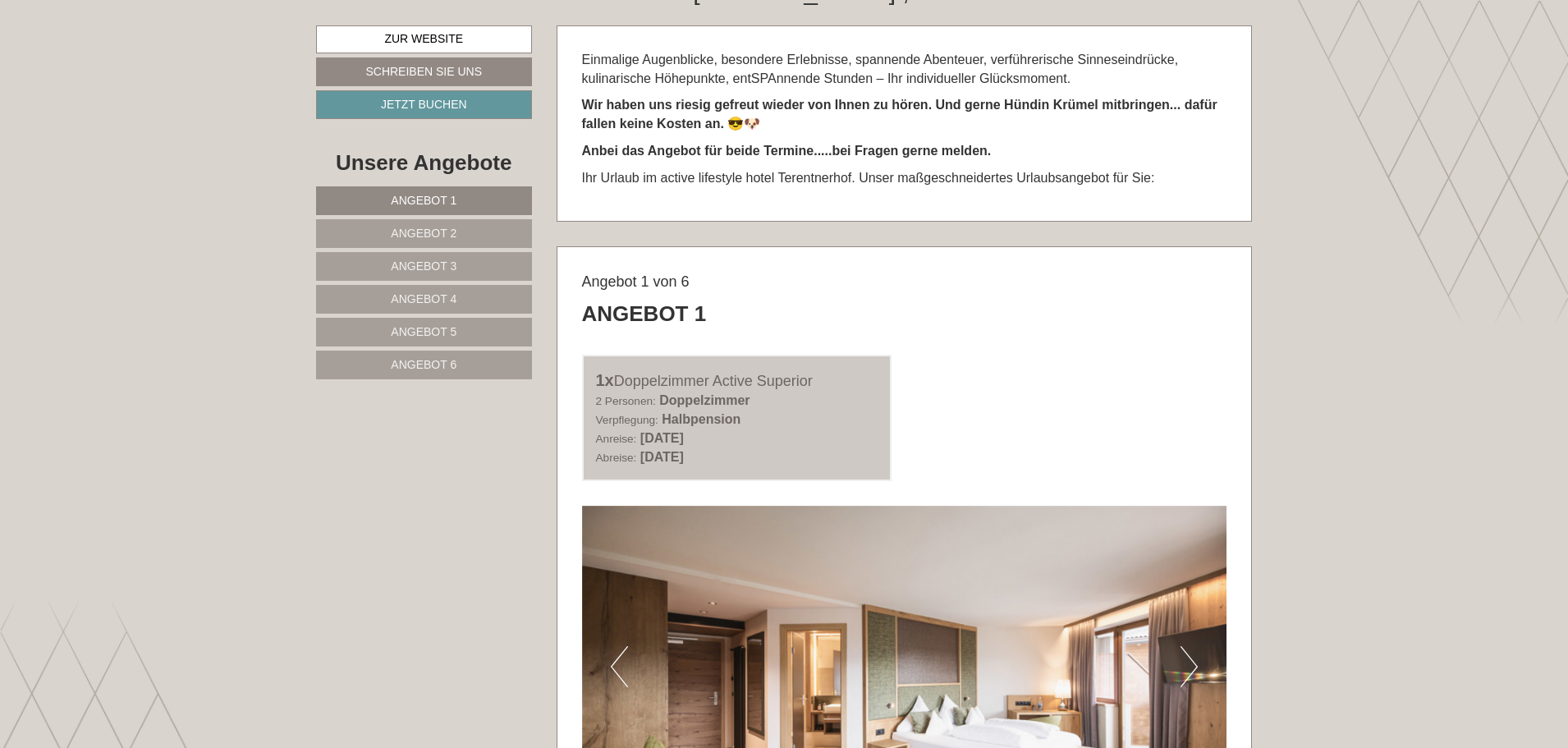
click at [442, 230] on span "Angebot 2" at bounding box center [423, 233] width 66 height 13
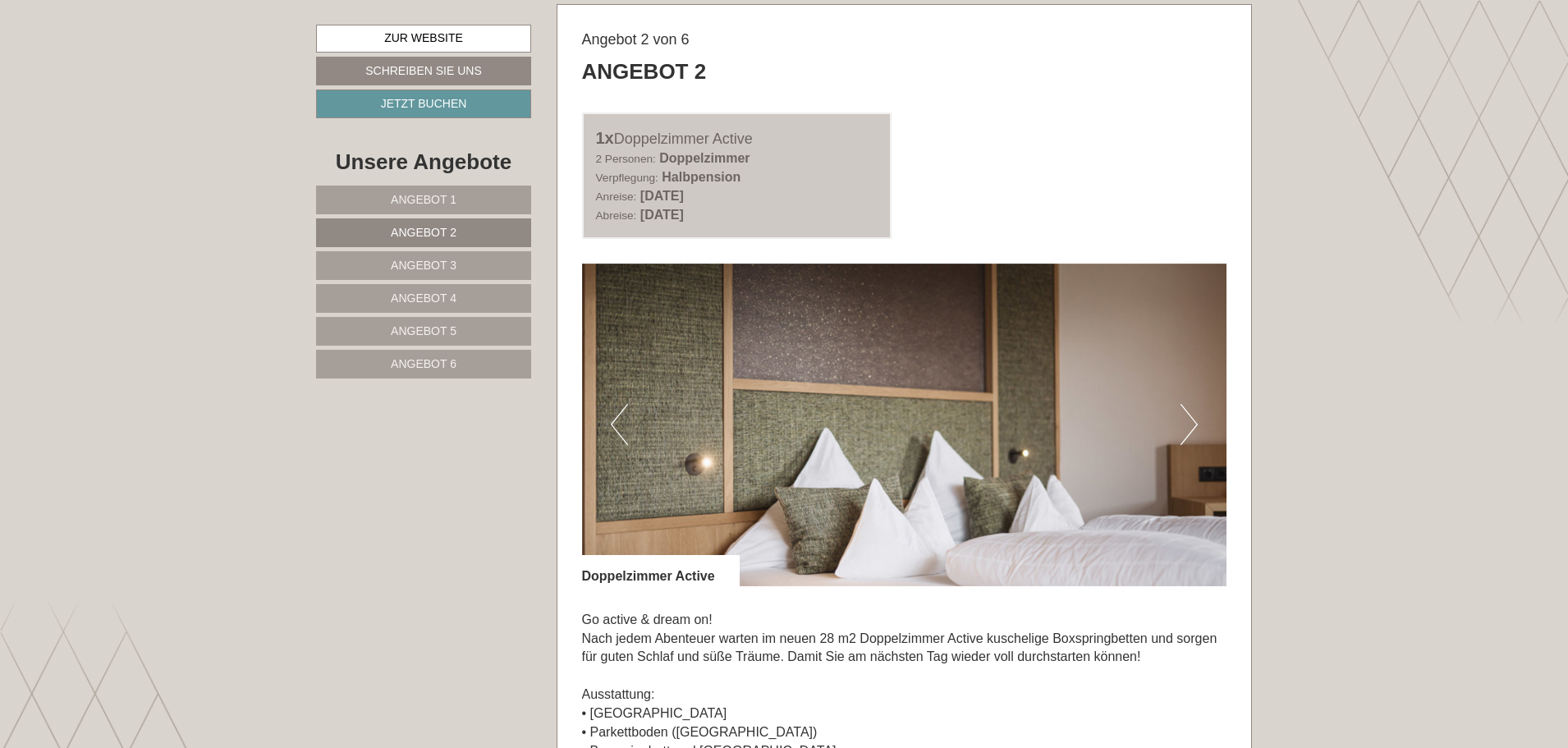
scroll to position [1058, 0]
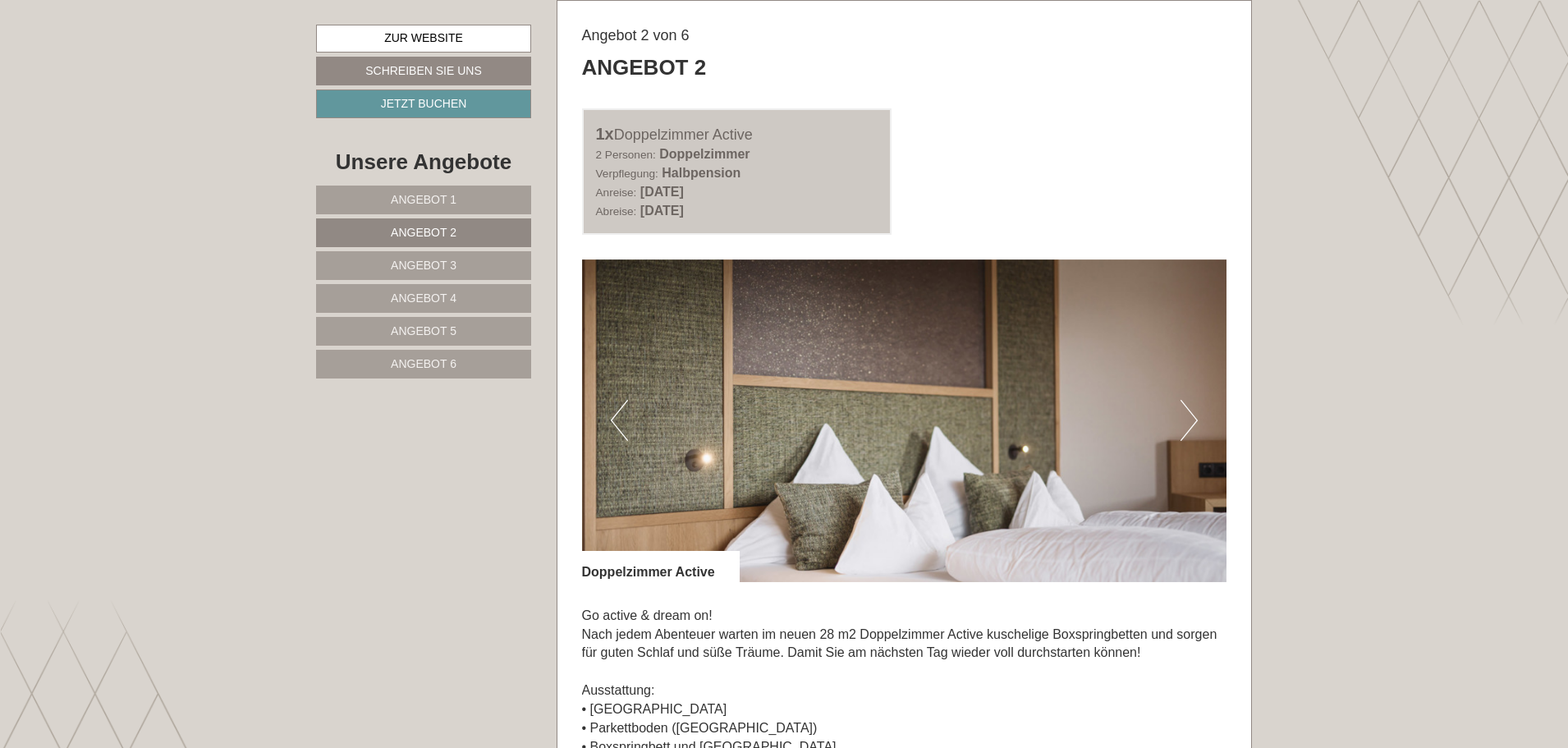
click at [481, 262] on link "Angebot 3" at bounding box center [423, 265] width 215 height 29
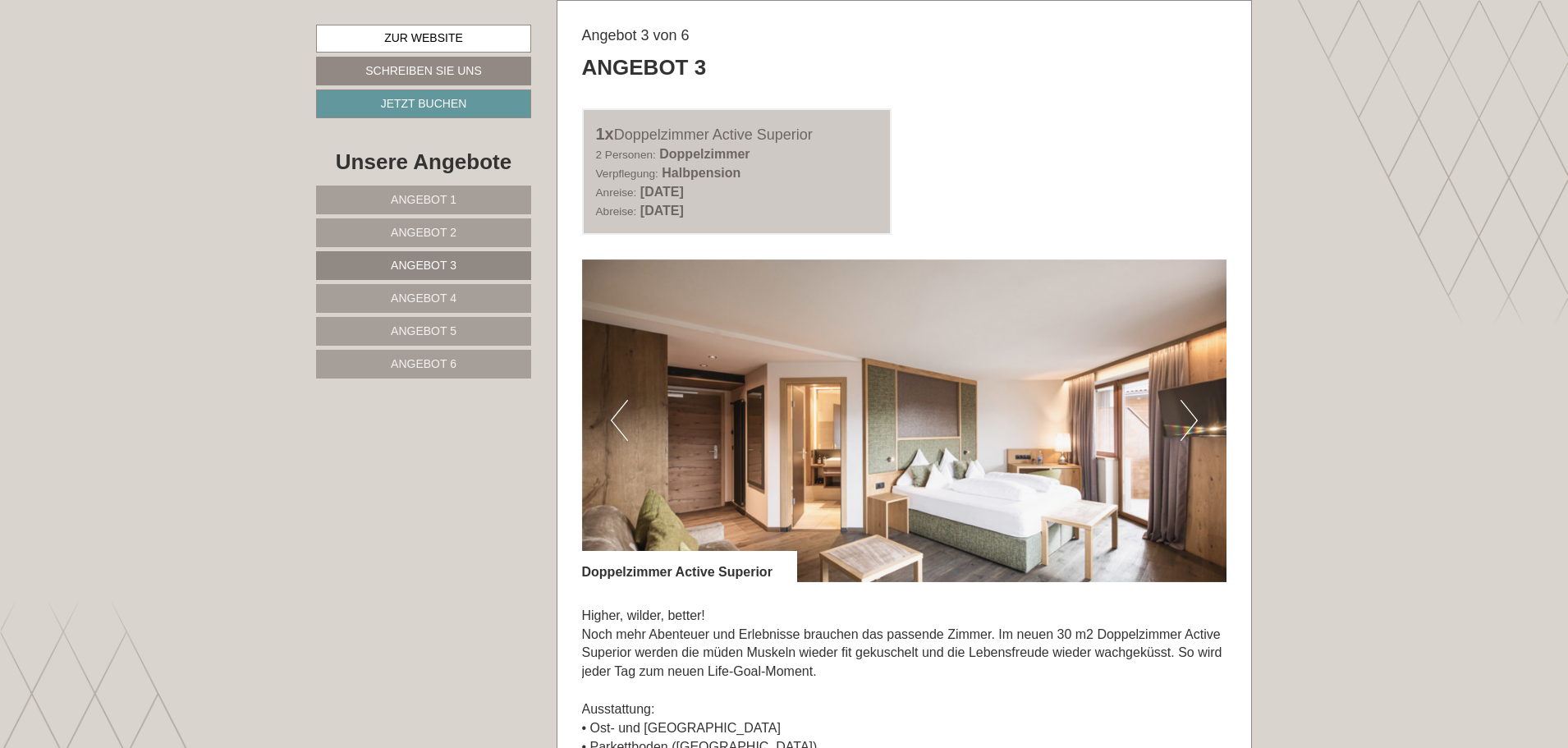
click at [470, 300] on link "Angebot 4" at bounding box center [423, 298] width 215 height 29
click at [483, 326] on link "Angebot 5" at bounding box center [423, 331] width 215 height 29
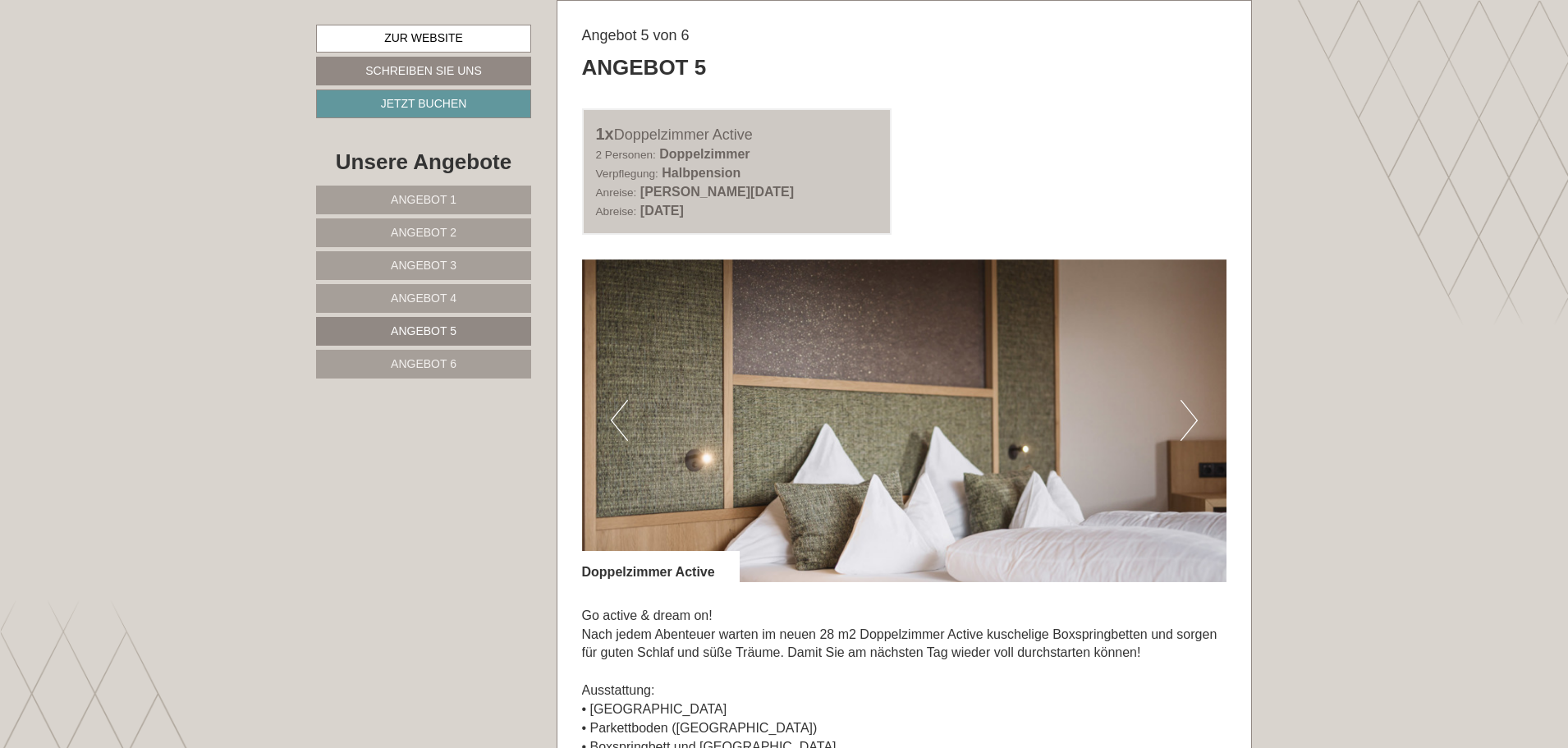
click at [456, 357] on link "Angebot 6" at bounding box center [423, 364] width 215 height 29
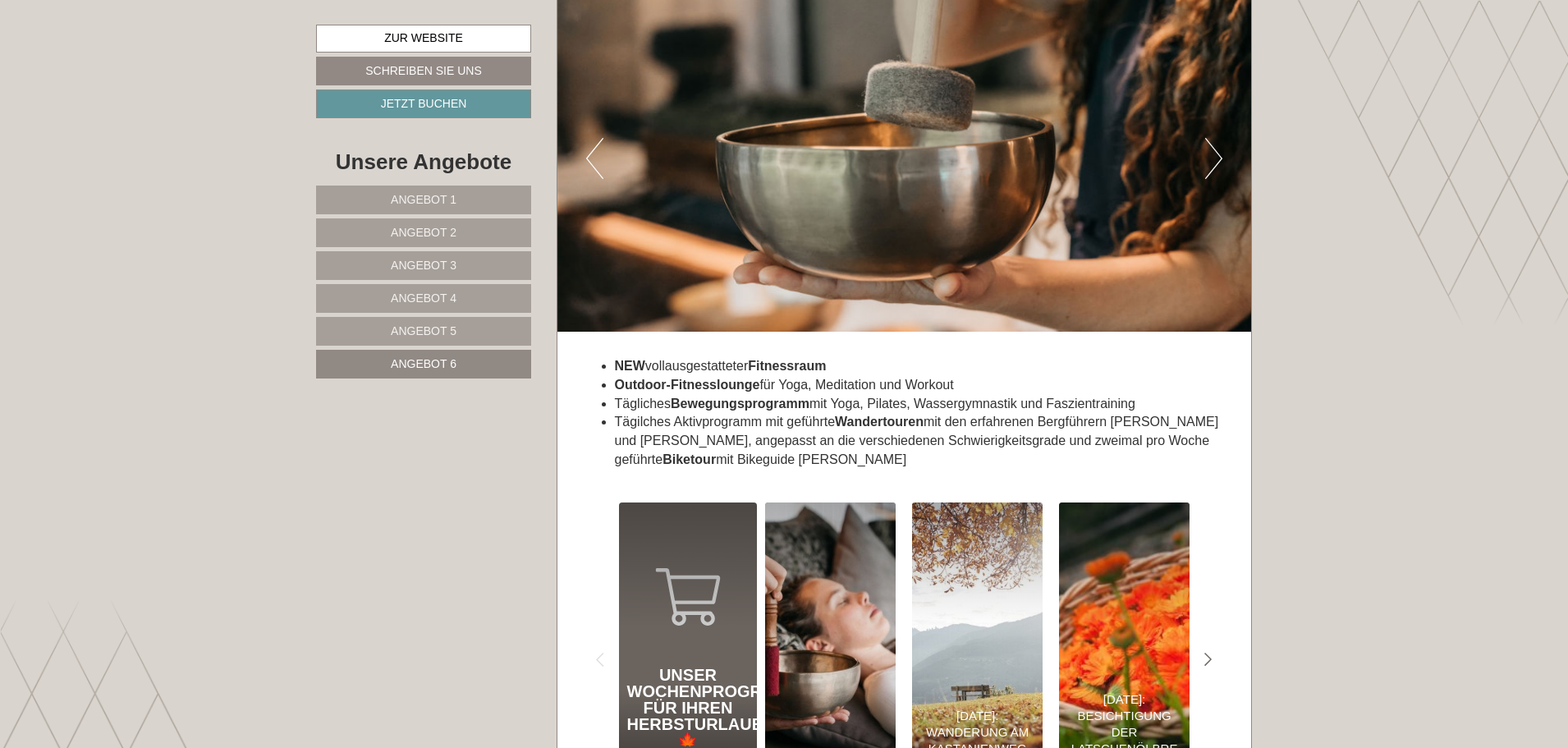
scroll to position [4999, 0]
